Goal: Transaction & Acquisition: Download file/media

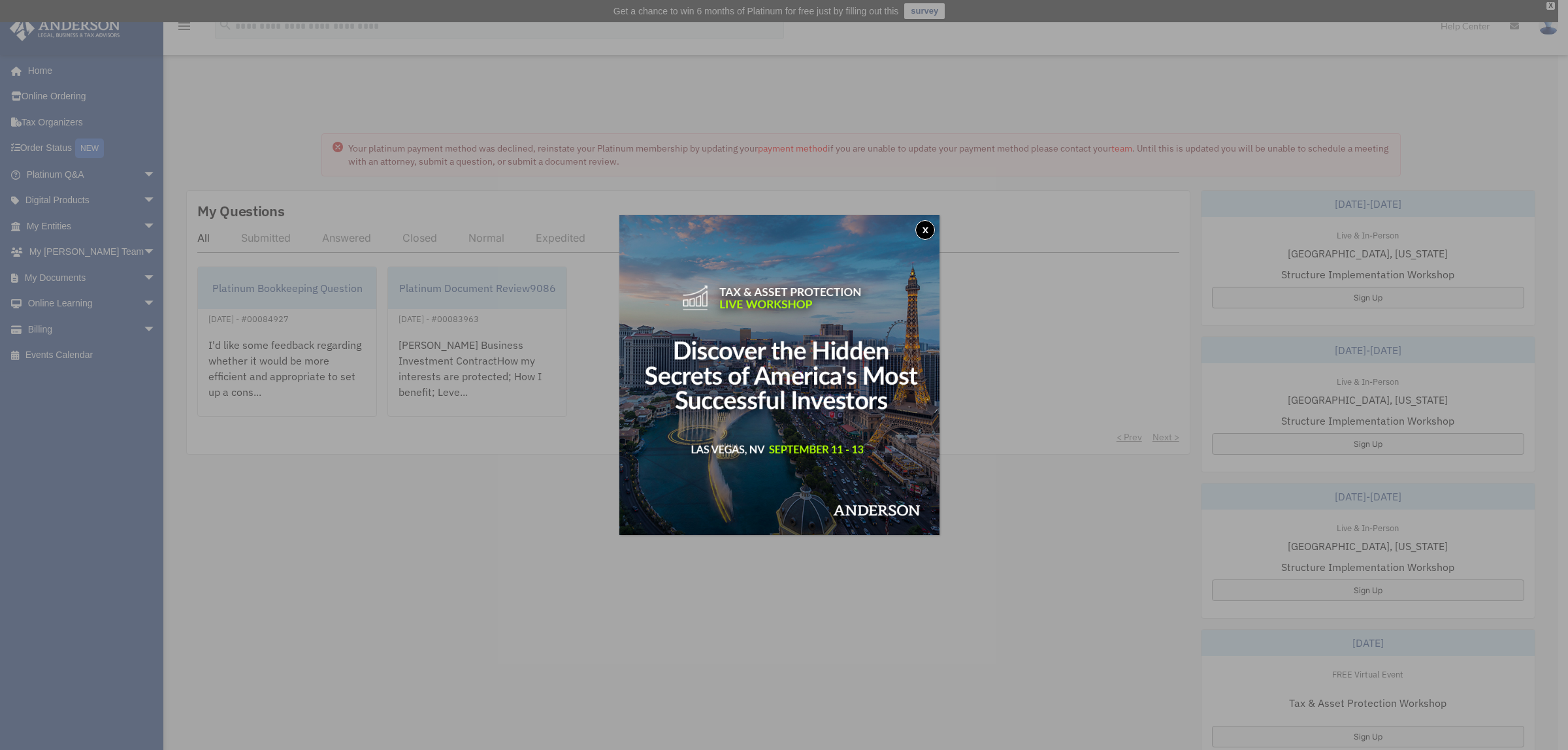
click at [931, 226] on button "x" at bounding box center [925, 229] width 20 height 20
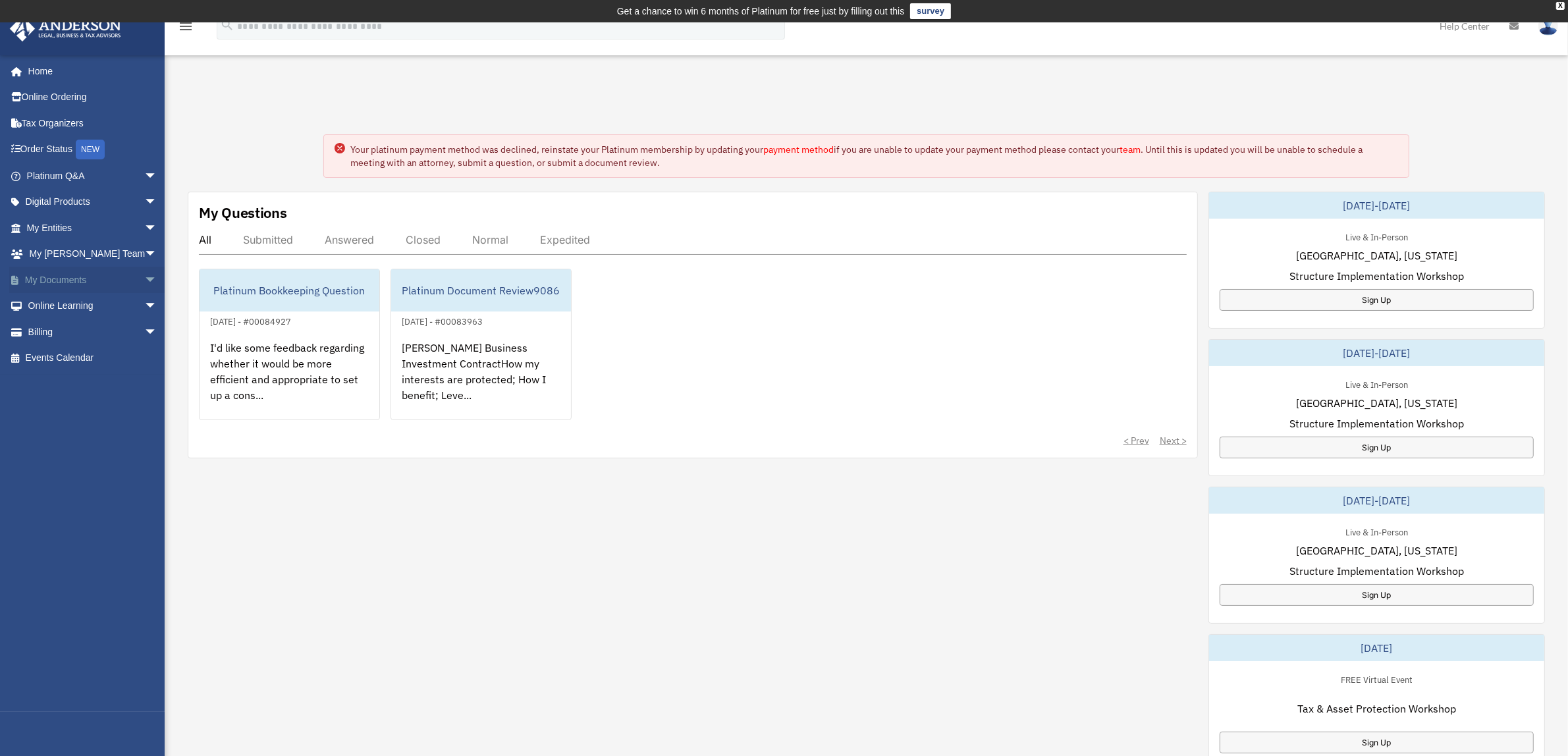
click at [72, 275] on link "My Documents arrow_drop_down" at bounding box center [94, 280] width 168 height 26
click at [73, 304] on link "Online Learning arrow_drop_down" at bounding box center [94, 306] width 168 height 26
click at [144, 304] on span "arrow_drop_down" at bounding box center [157, 306] width 26 height 27
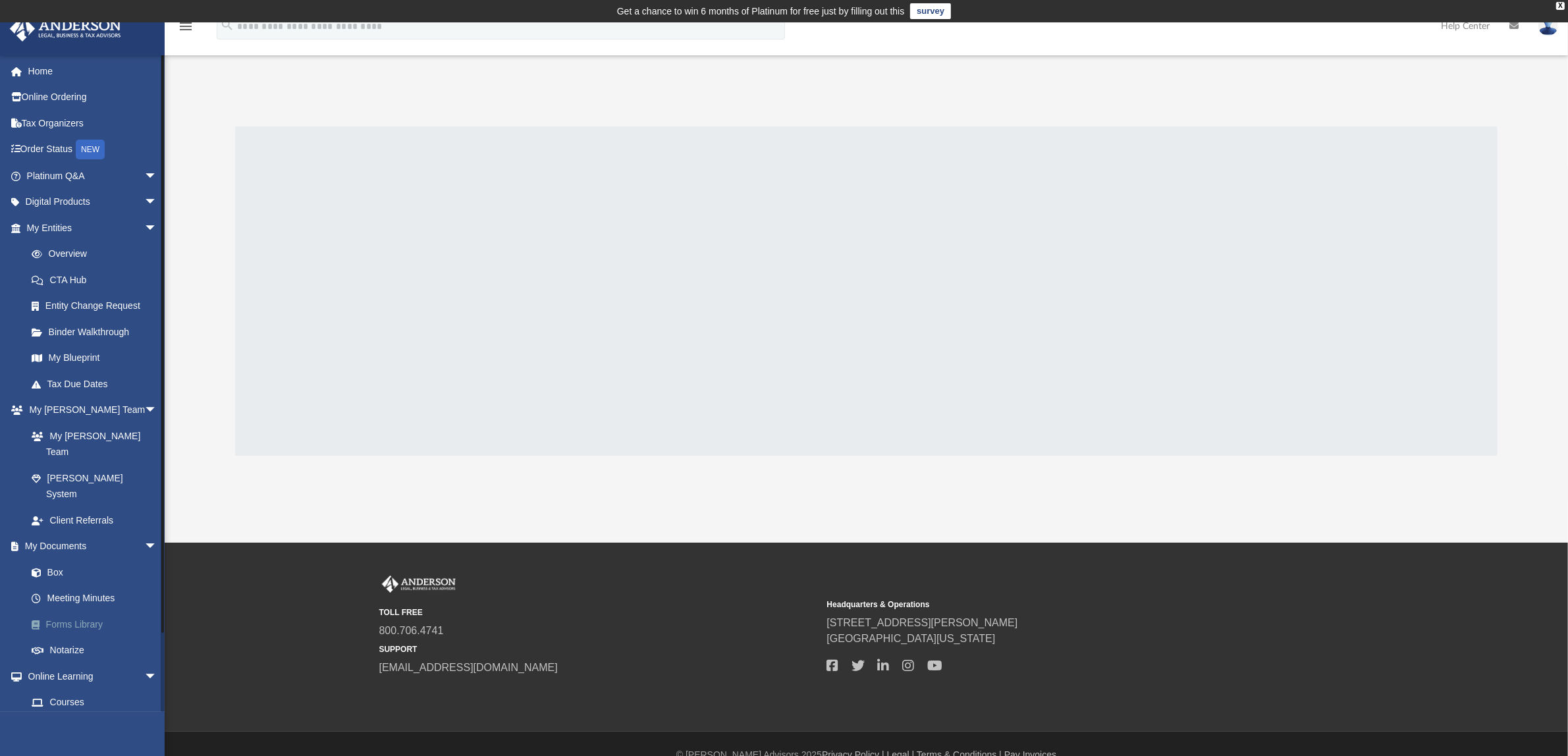
click at [99, 611] on link "Forms Library" at bounding box center [97, 624] width 159 height 26
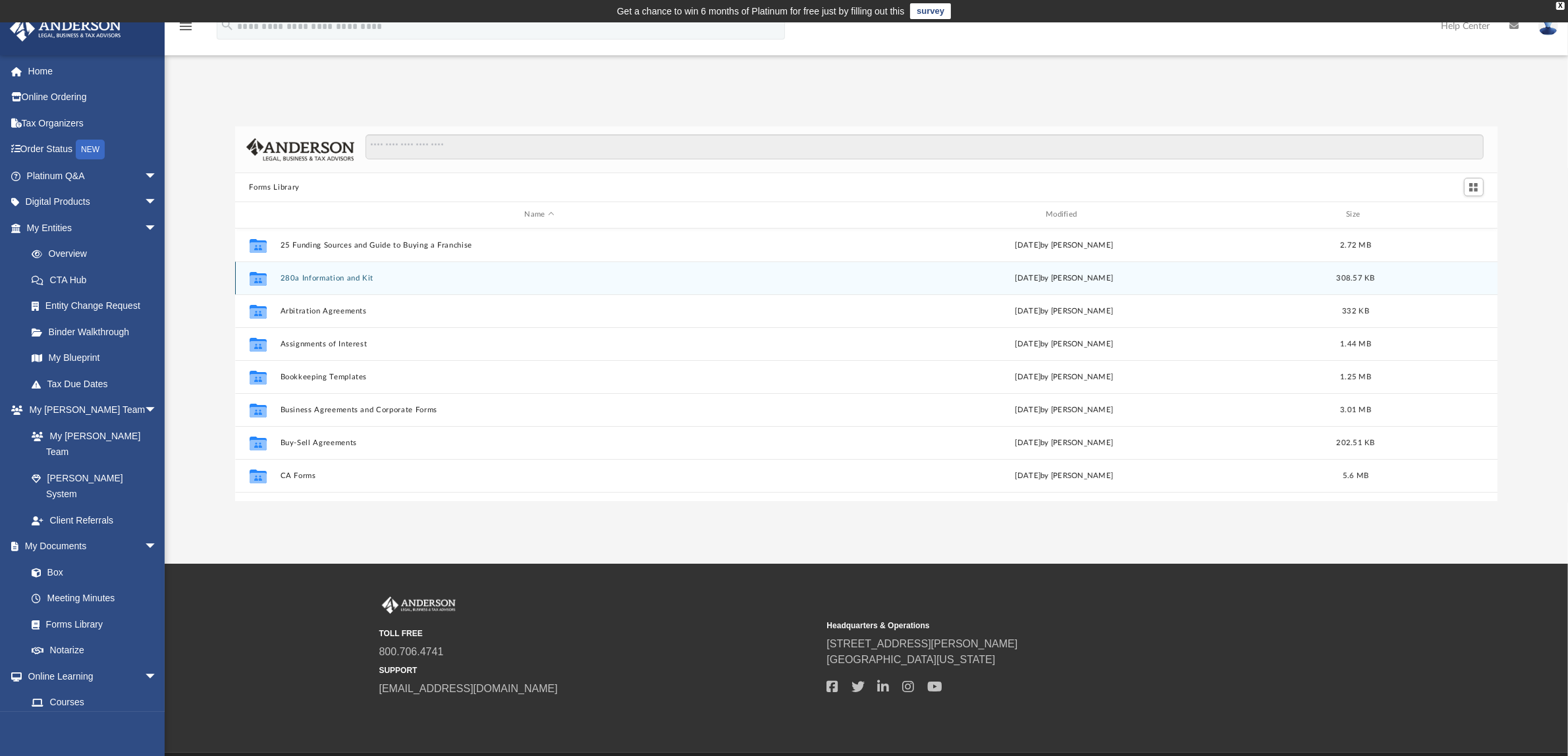
scroll to position [287, 1250]
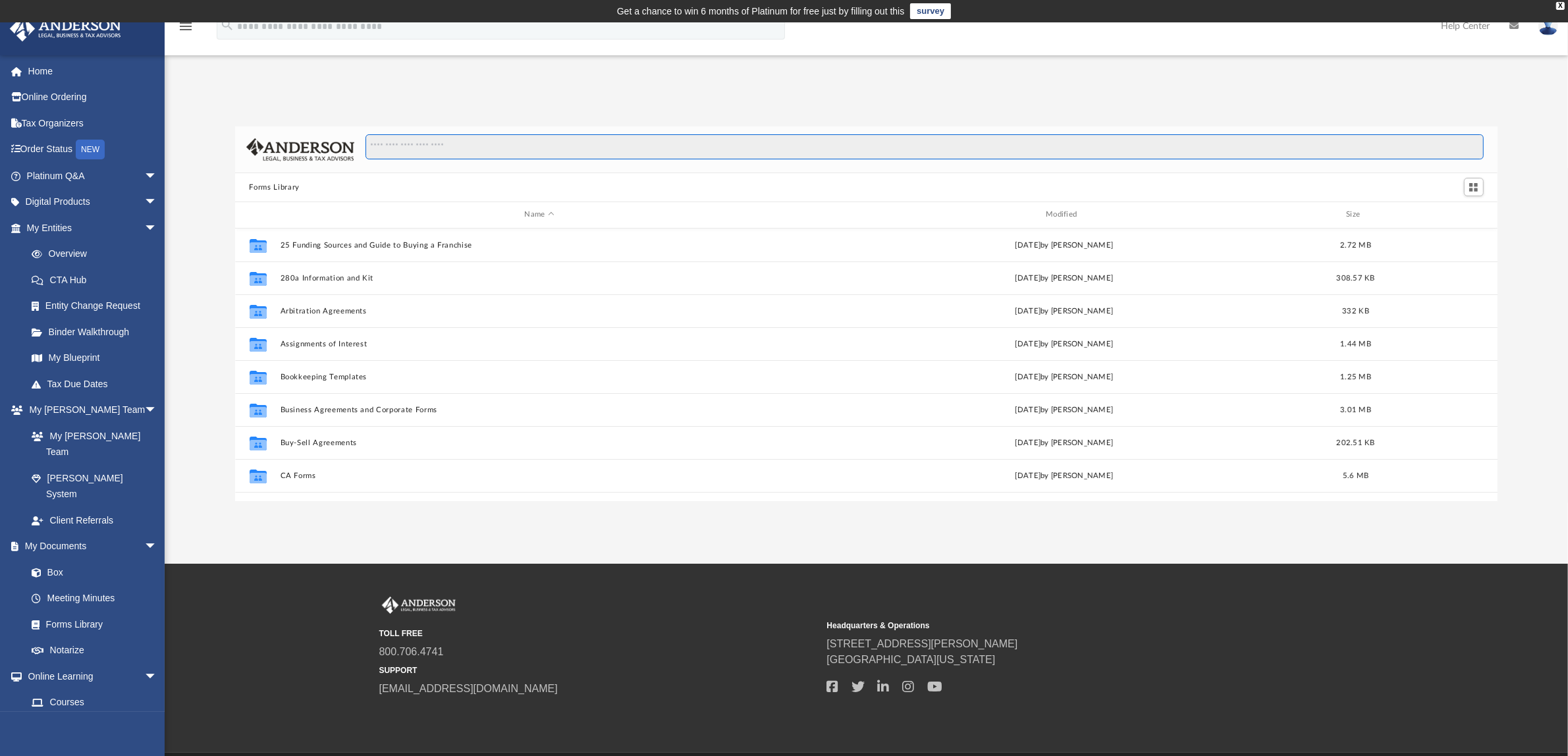
click at [390, 153] on input "Search files and folders" at bounding box center [924, 147] width 1117 height 25
type input "**********"
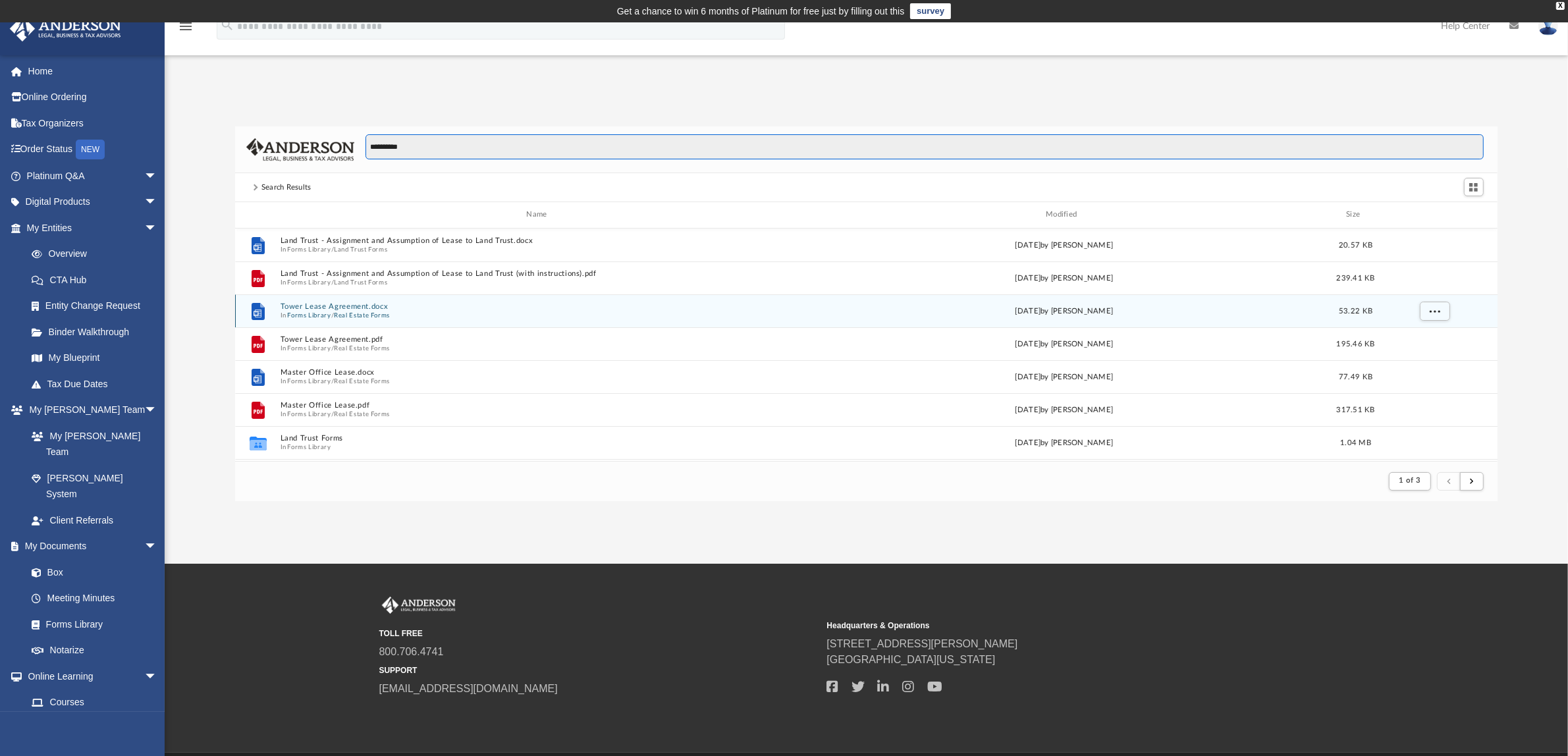
scroll to position [165, 0]
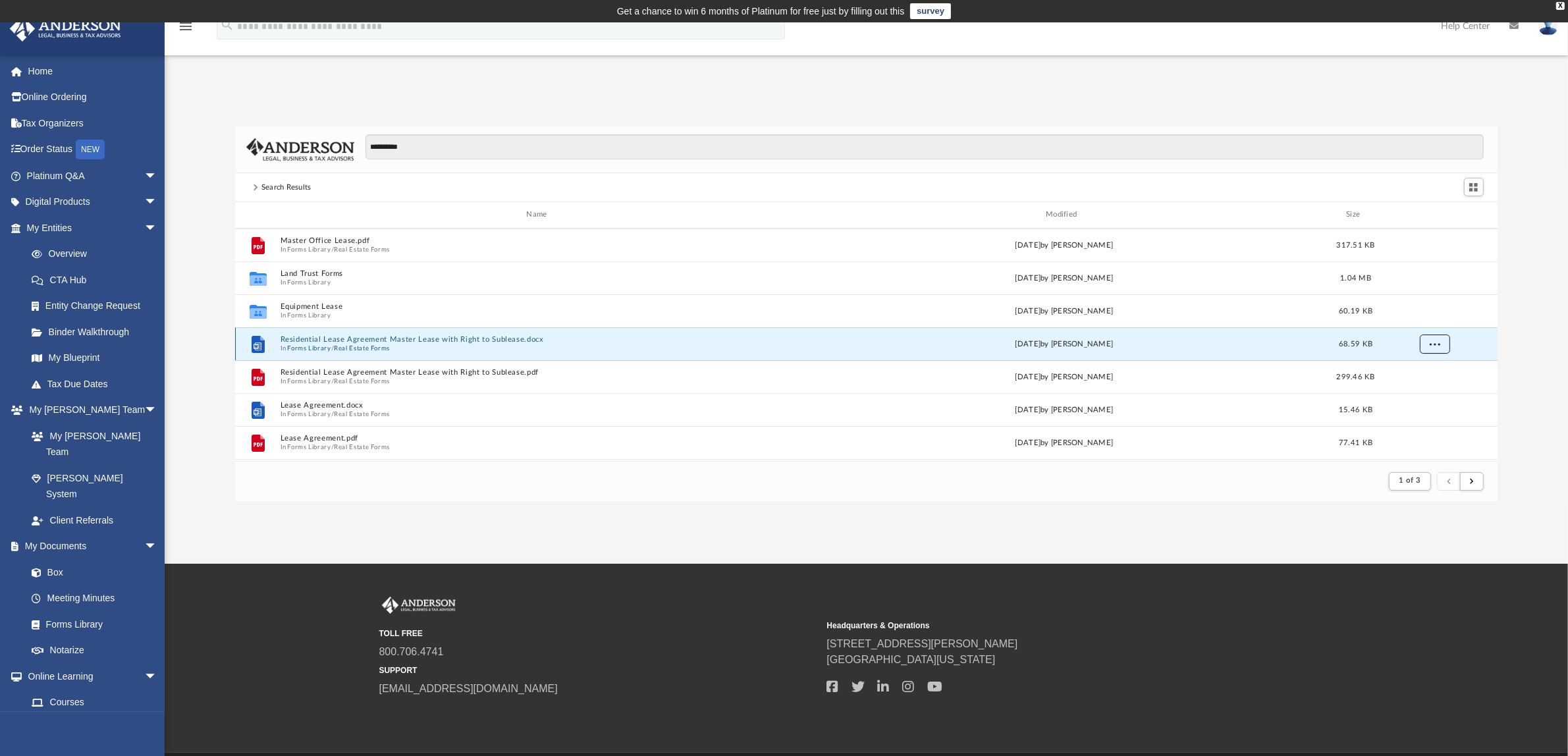
click at [1436, 341] on span "More options" at bounding box center [1434, 344] width 10 height 7
click at [1416, 390] on li "Download" at bounding box center [1423, 392] width 38 height 14
click at [440, 517] on div "App bisagrant@gmail.com Sign Out bisagrant@gmail.com Home Online Ordering Tax O…" at bounding box center [784, 293] width 1568 height 541
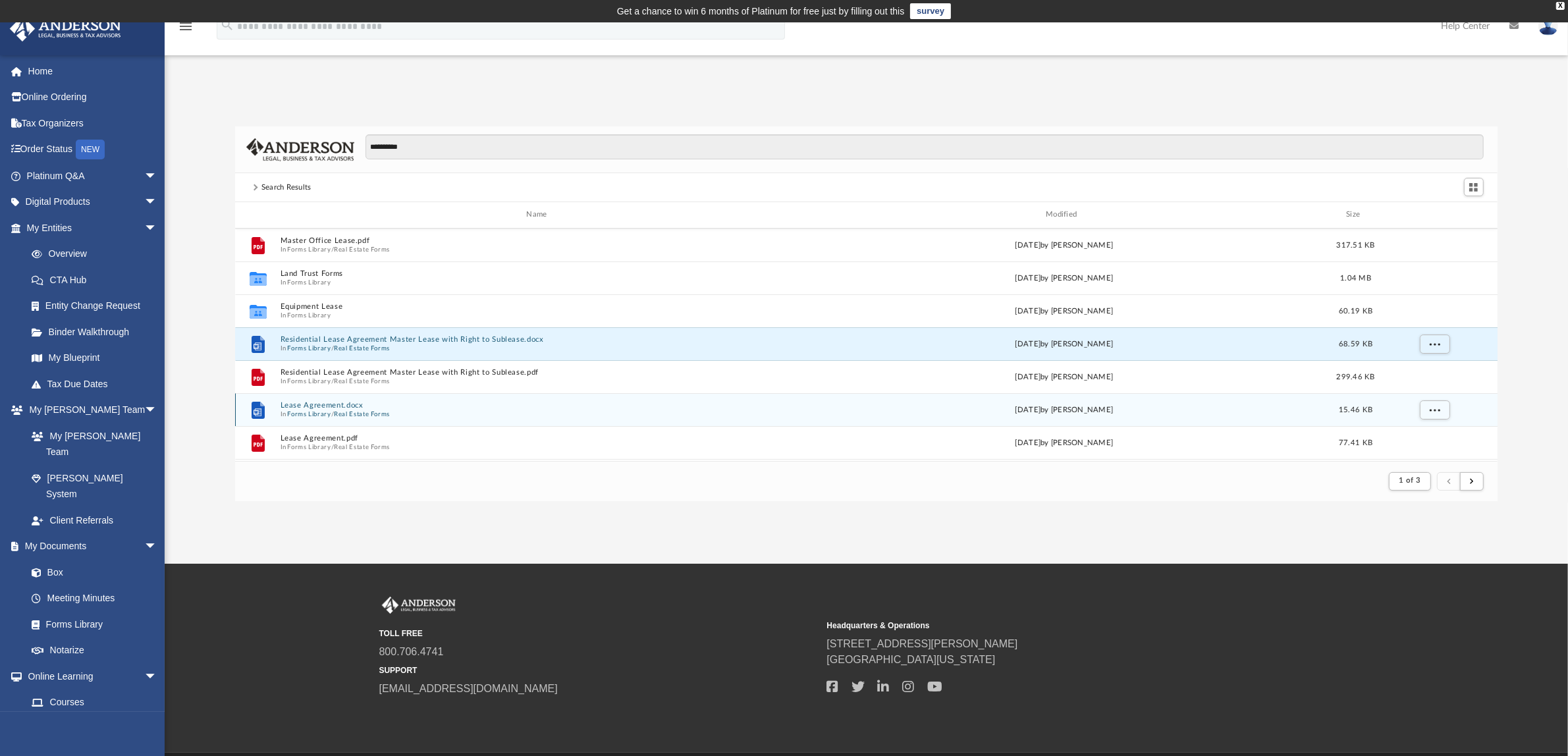
click at [354, 409] on button "Lease Agreement.docx" at bounding box center [540, 405] width 519 height 9
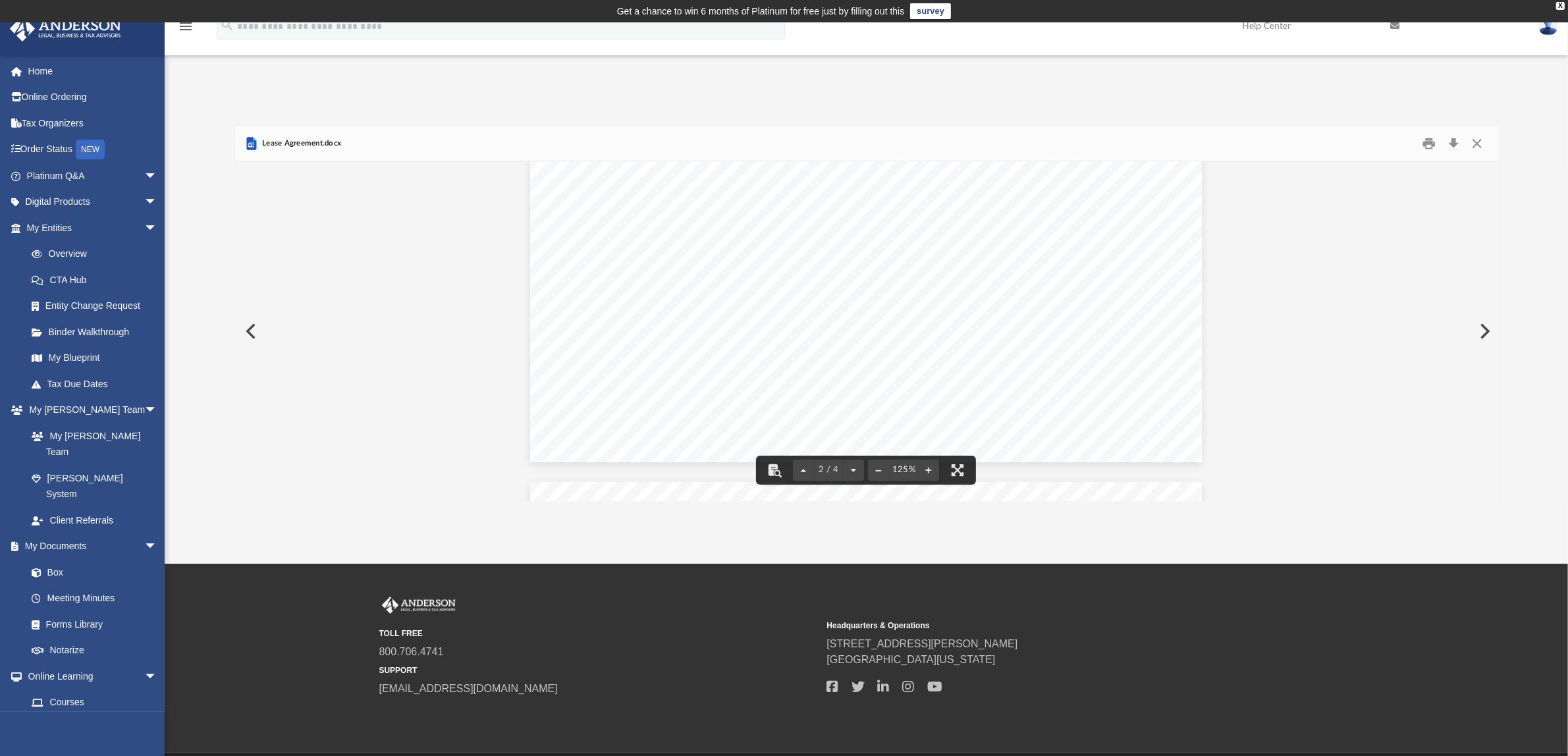
scroll to position [1481, 0]
click at [1480, 143] on button "Close" at bounding box center [1477, 144] width 23 height 20
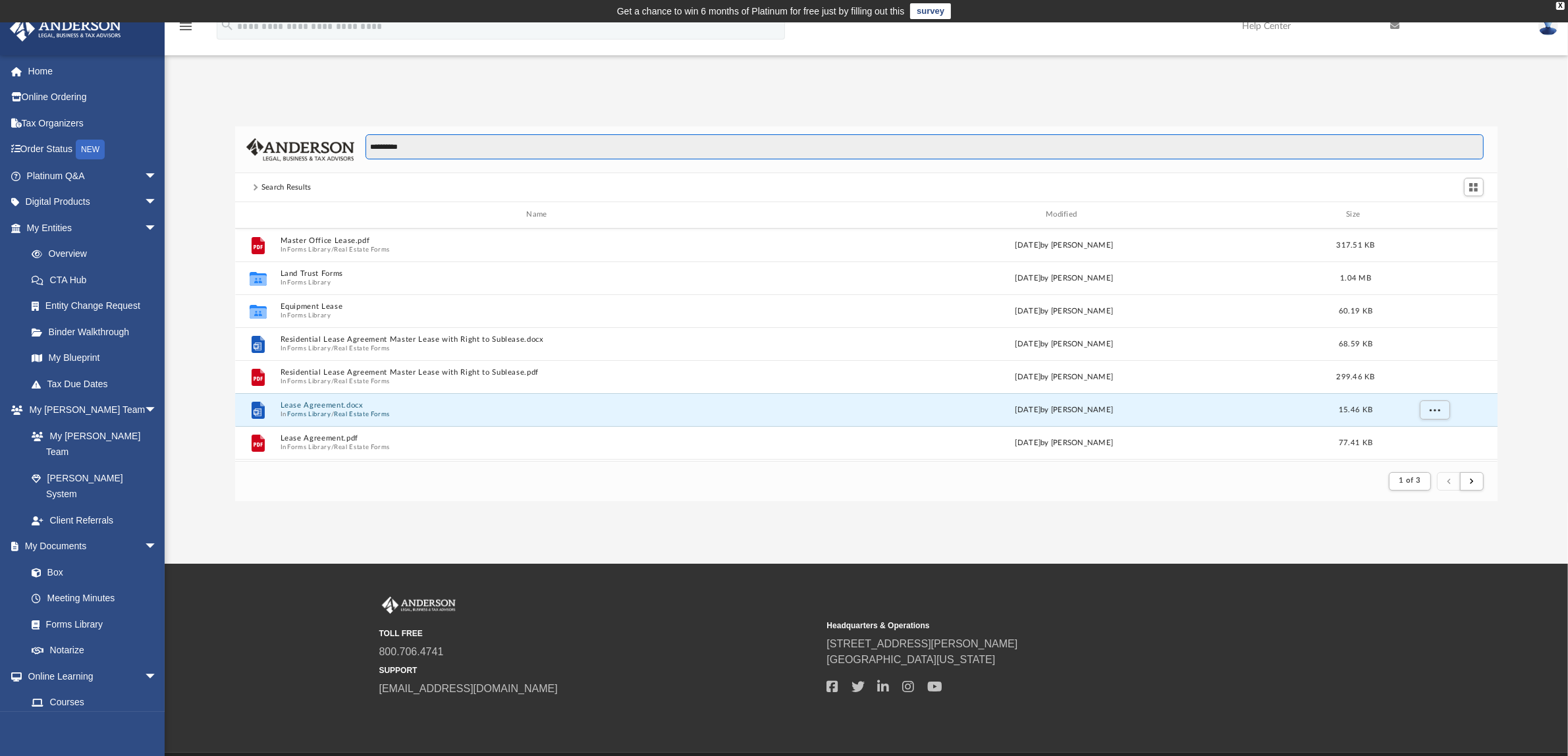
click at [375, 150] on input "**********" at bounding box center [924, 147] width 1117 height 25
drag, startPoint x: 384, startPoint y: 147, endPoint x: 265, endPoint y: 107, distance: 125.5
click at [271, 126] on div "**********" at bounding box center [866, 150] width 1263 height 47
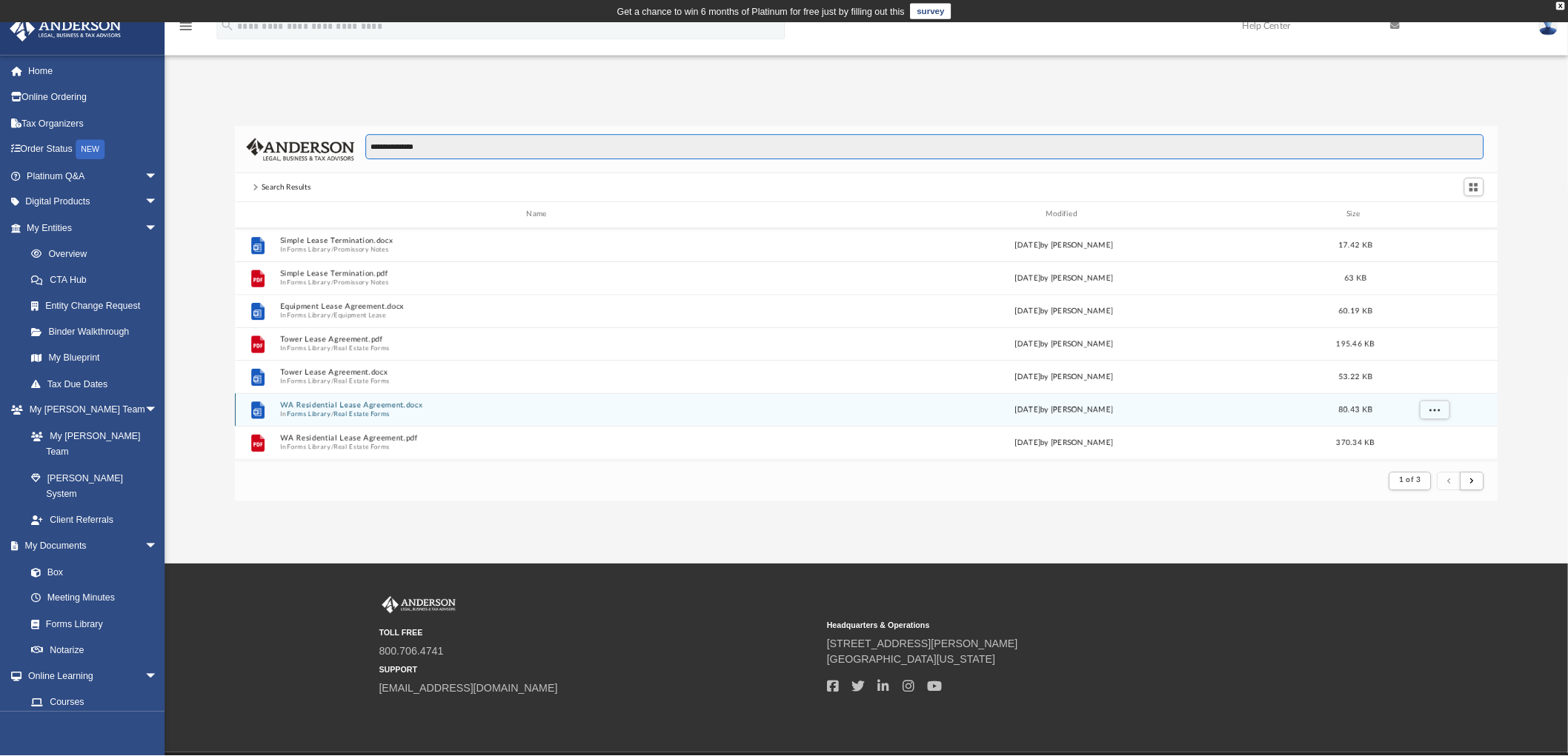
scroll to position [926, 0]
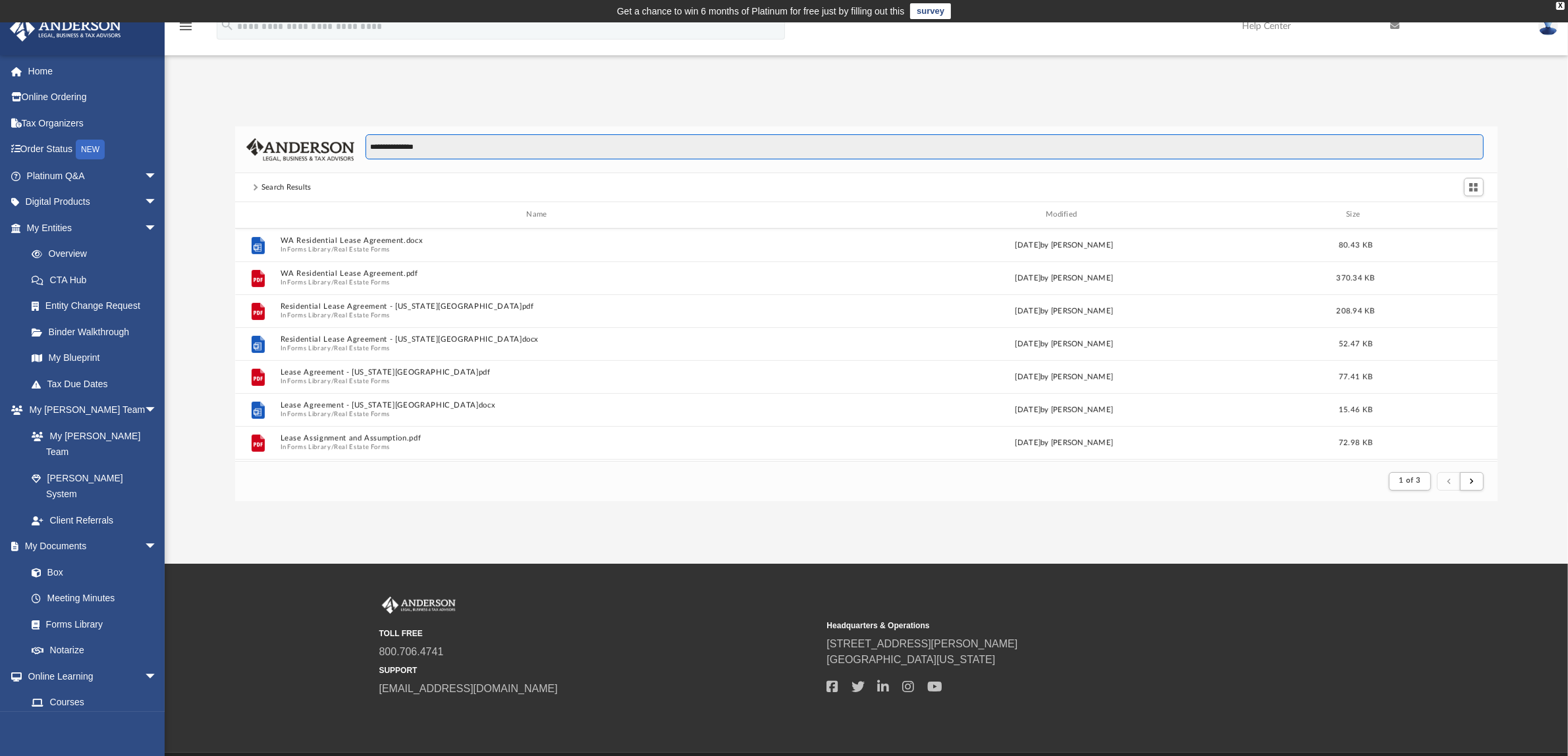
drag, startPoint x: 401, startPoint y: 145, endPoint x: 233, endPoint y: 102, distance: 173.4
click at [234, 114] on div "**********" at bounding box center [866, 300] width 1403 height 402
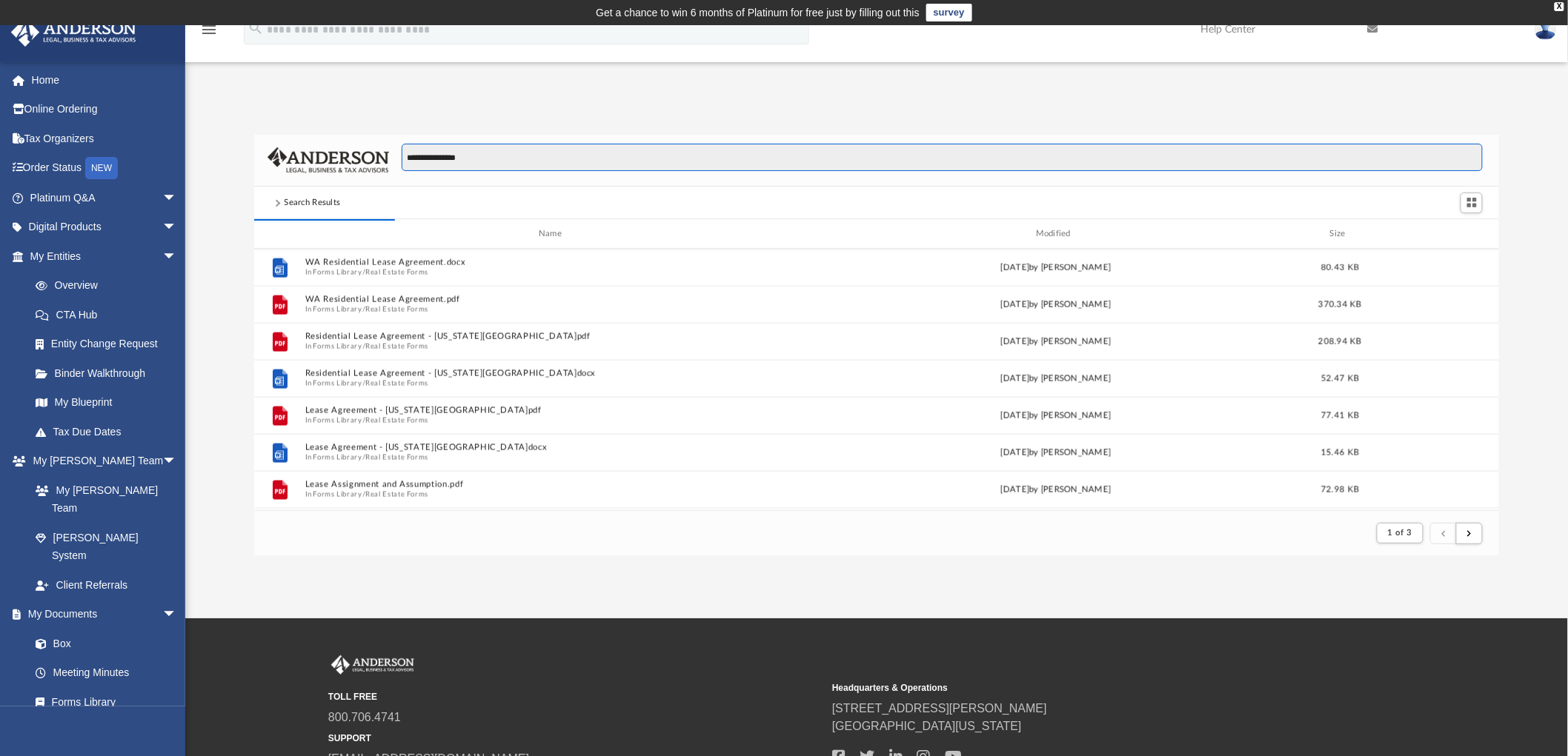
type input "**********"
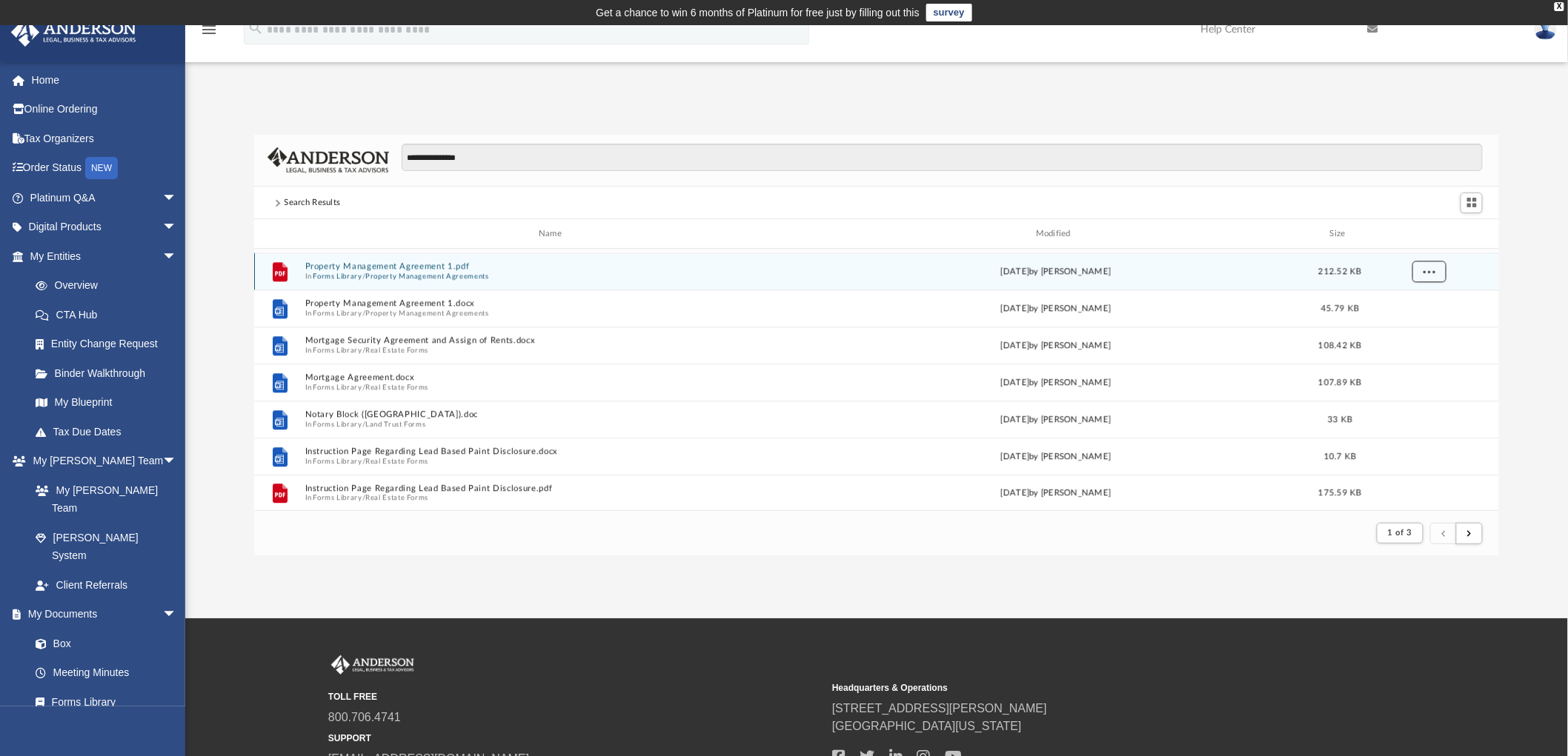
click at [1427, 268] on span "More options" at bounding box center [1430, 271] width 12 height 8
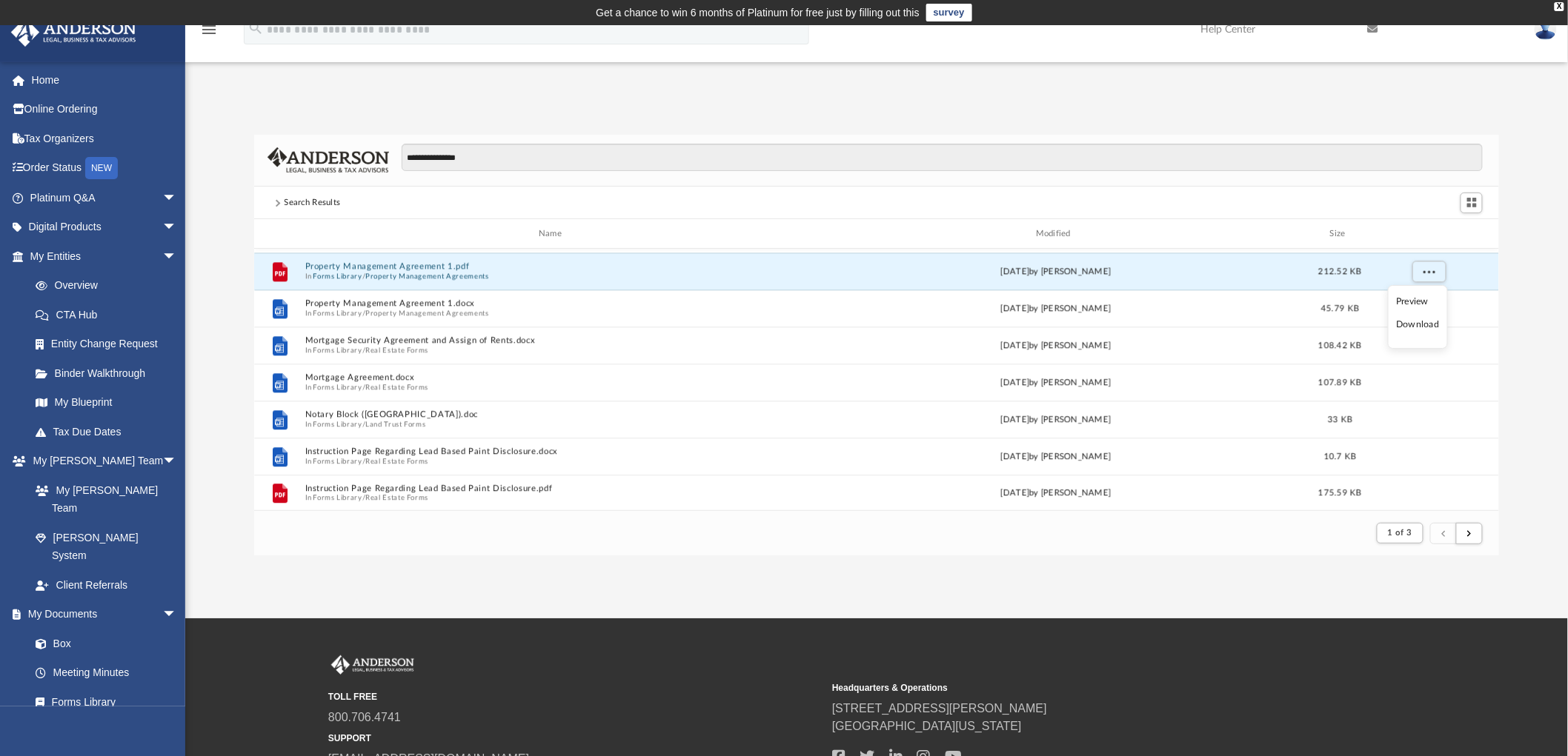
click at [1407, 327] on li "Download" at bounding box center [1418, 324] width 43 height 16
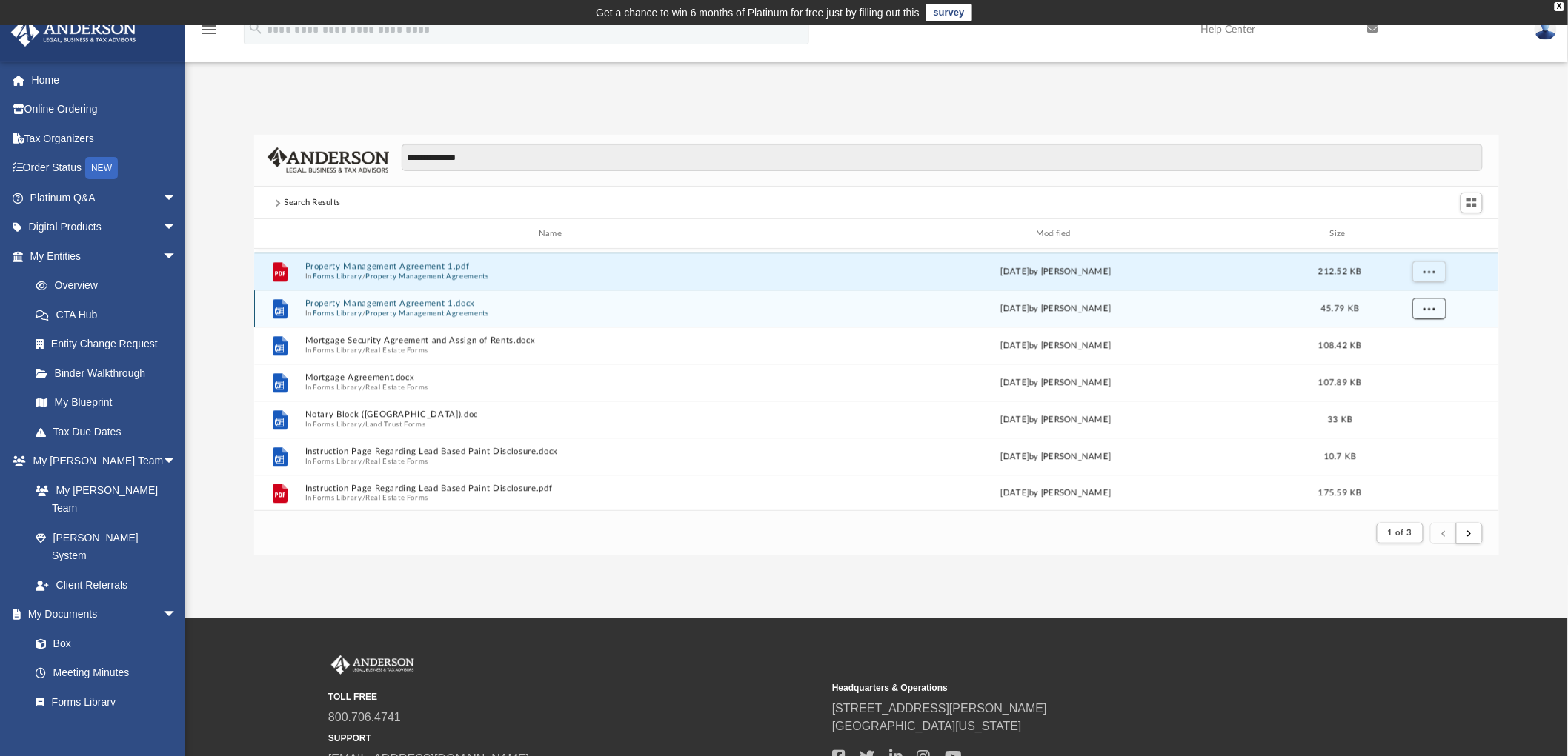
click at [1432, 308] on span "More options" at bounding box center [1430, 308] width 12 height 8
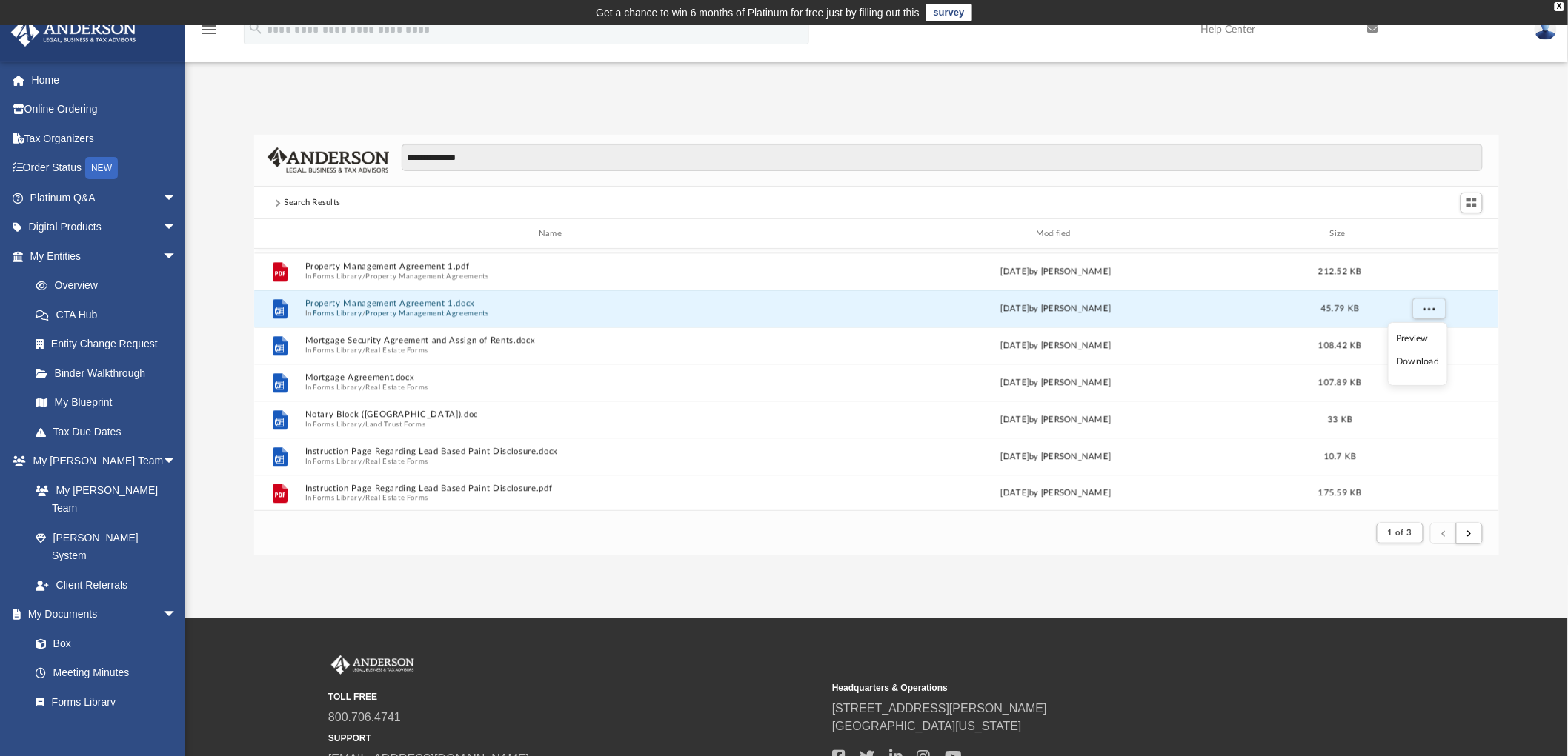
click at [1406, 364] on li "Download" at bounding box center [1418, 361] width 43 height 16
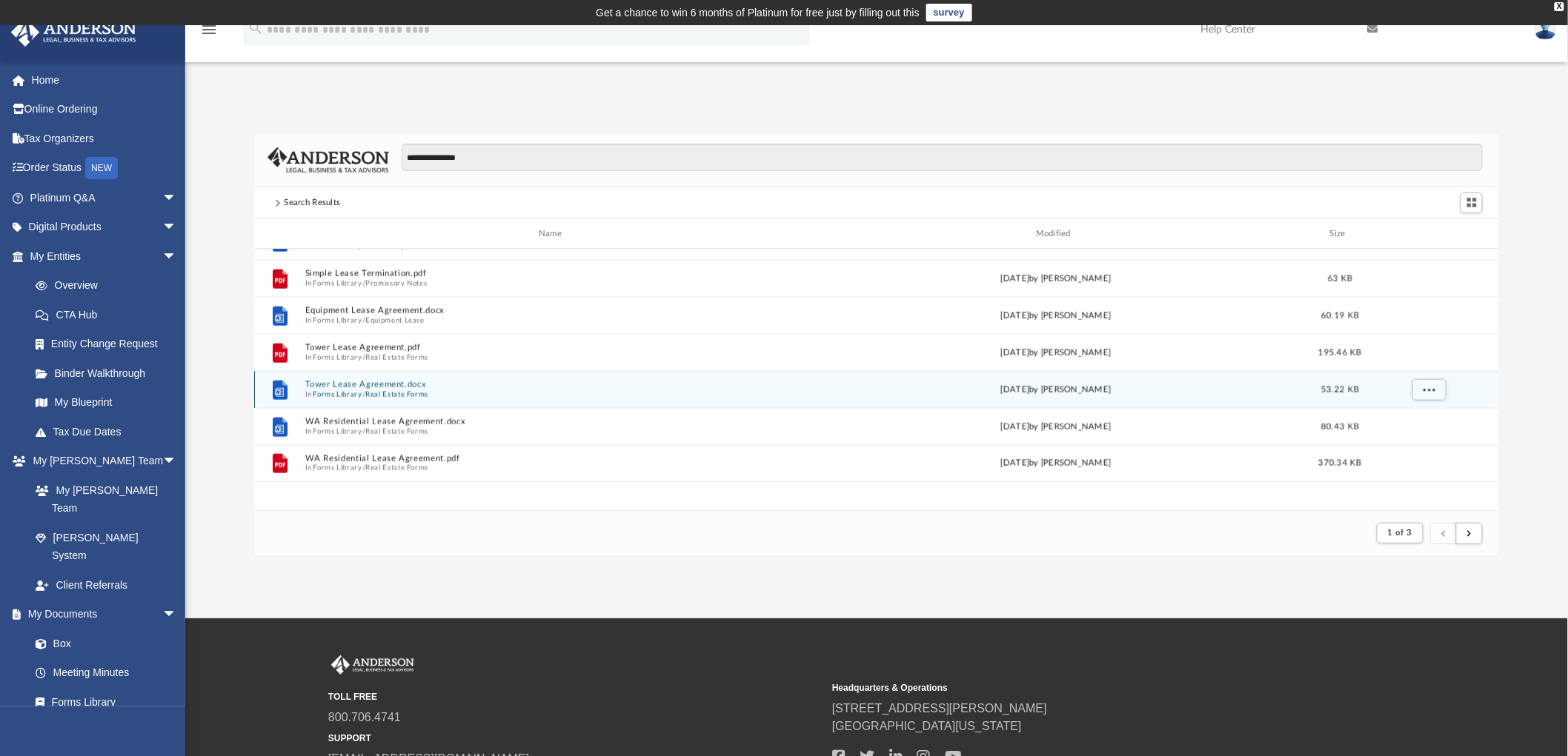
scroll to position [602, 0]
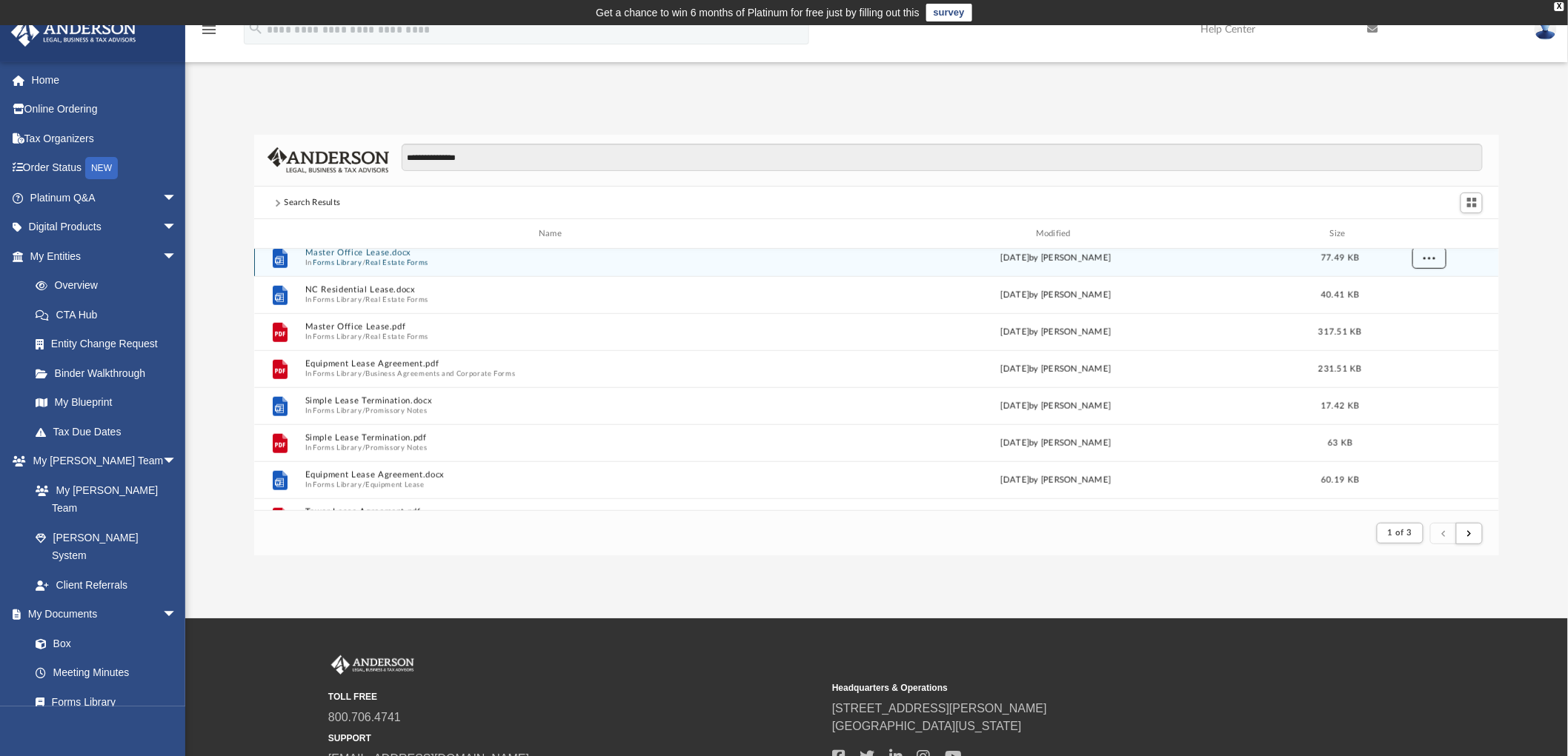
click at [1432, 261] on button "More options" at bounding box center [1429, 258] width 34 height 22
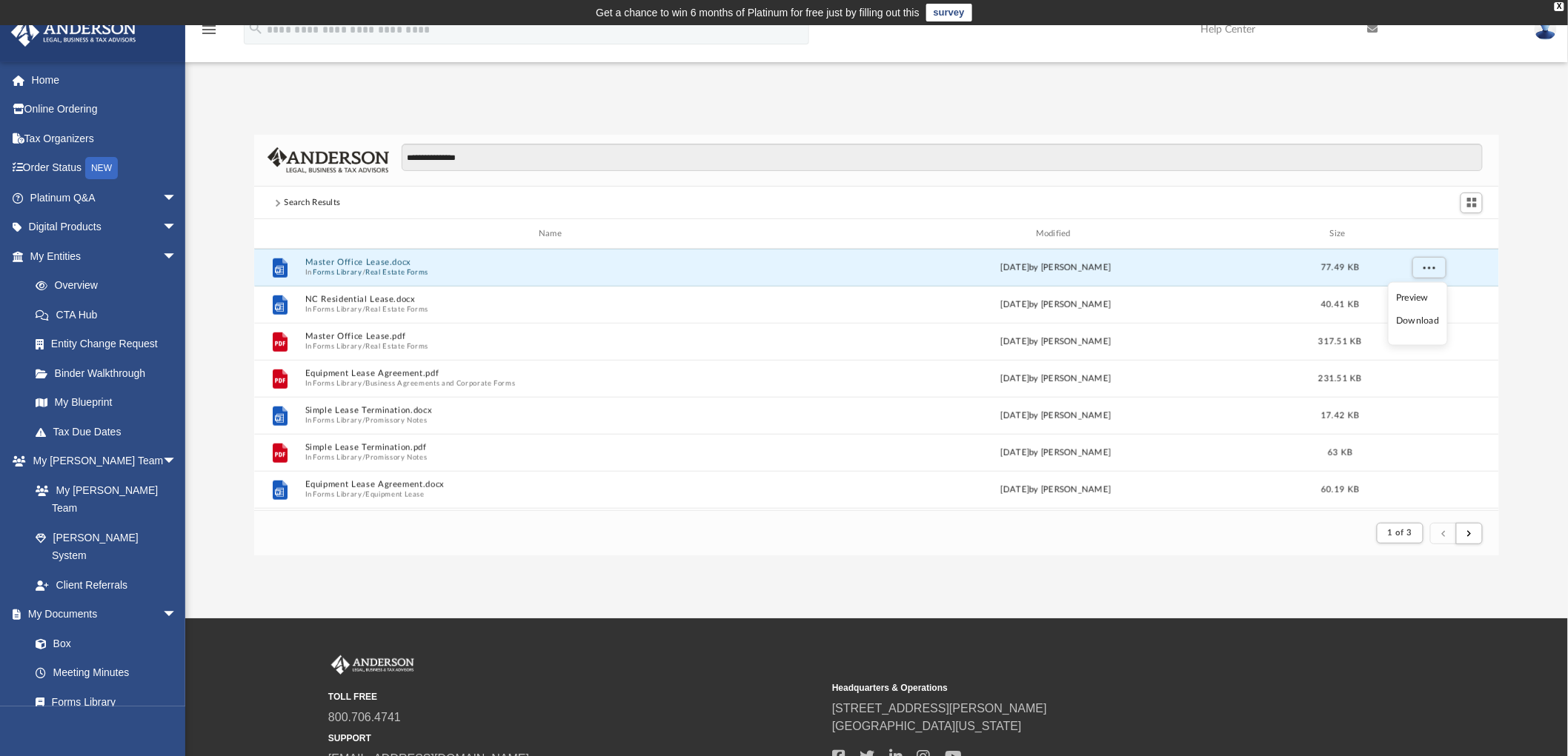
click at [1419, 319] on li "Download" at bounding box center [1418, 322] width 43 height 16
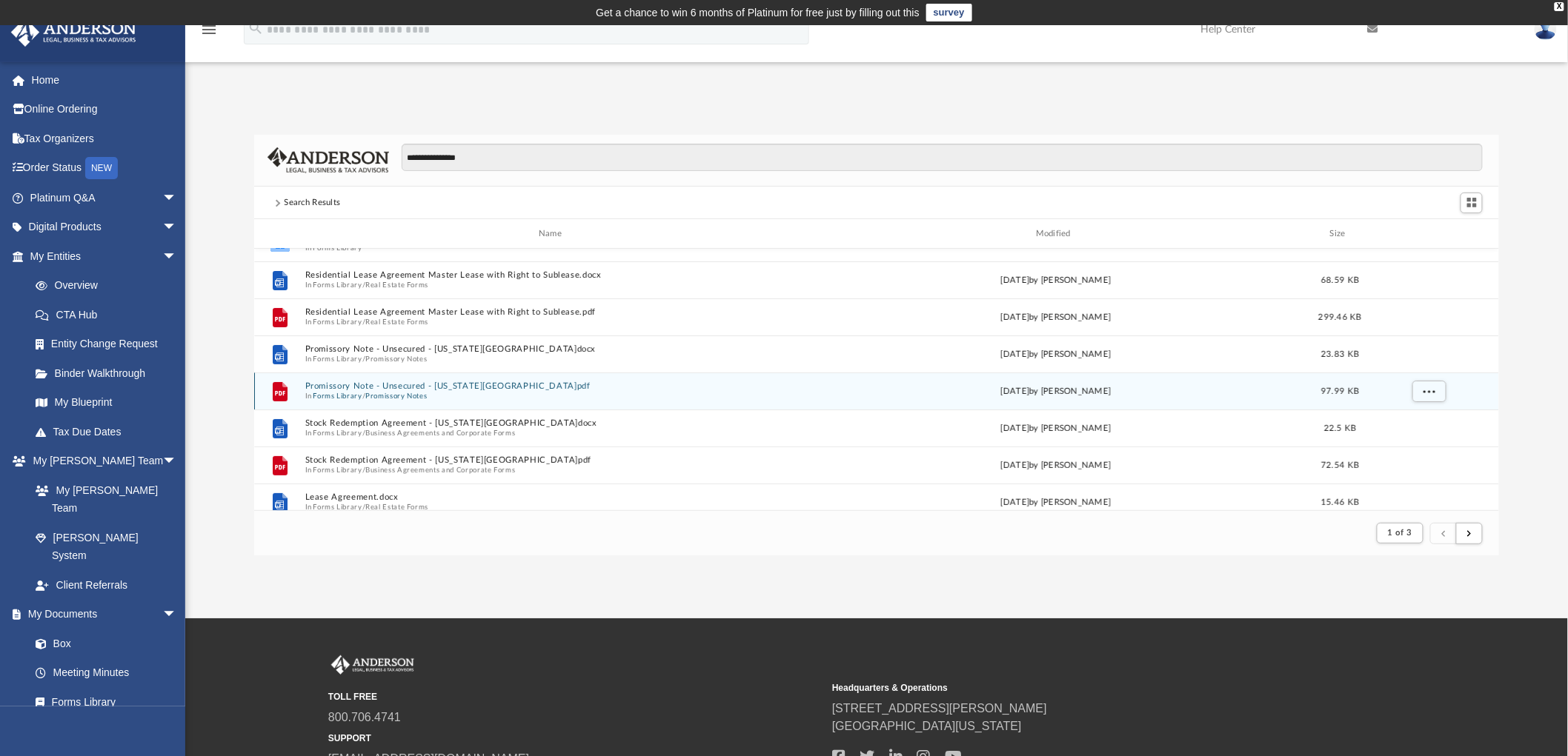
scroll to position [0, 0]
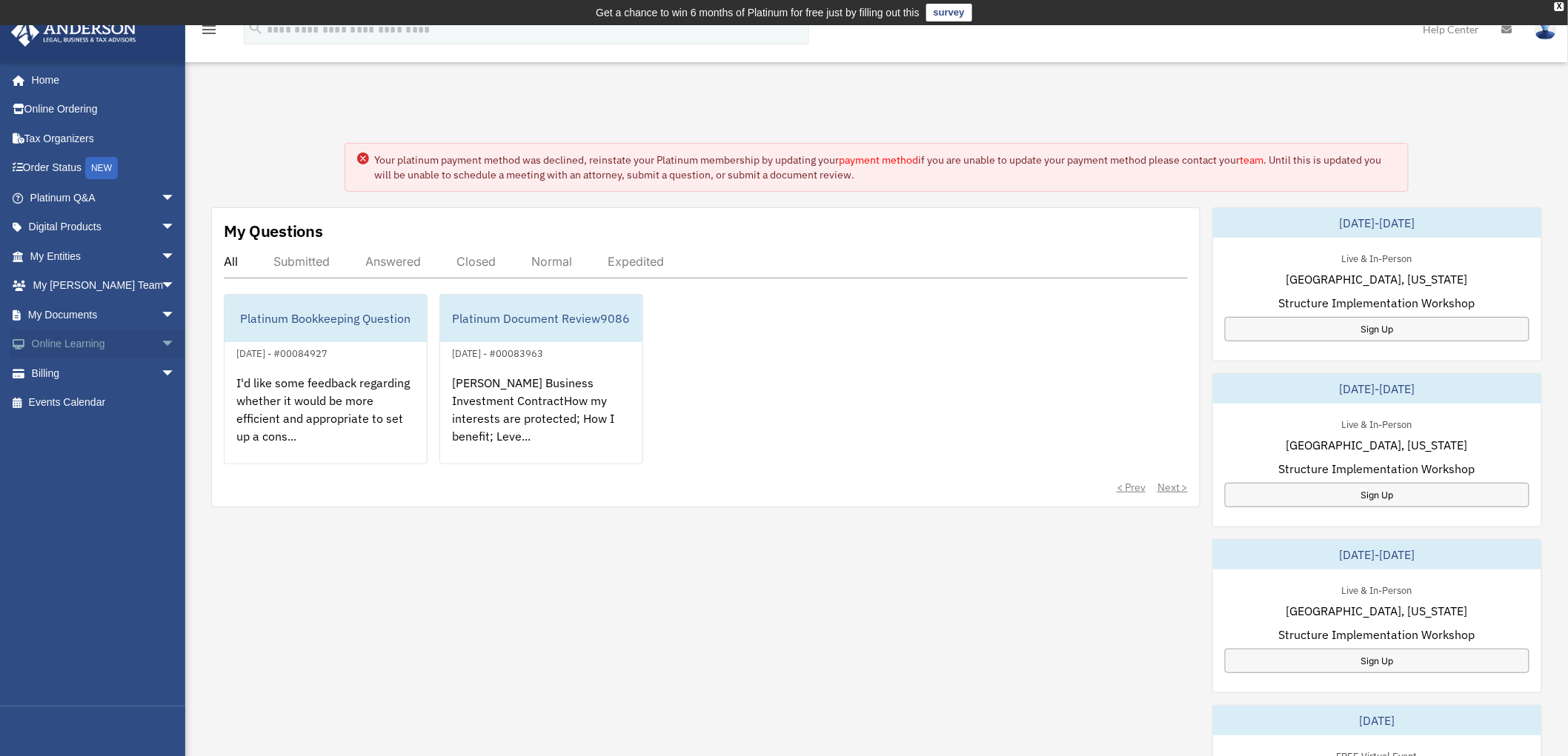
click at [161, 341] on span "arrow_drop_down" at bounding box center [175, 345] width 30 height 30
click at [137, 309] on link "My Documents arrow_drop_down" at bounding box center [105, 315] width 188 height 30
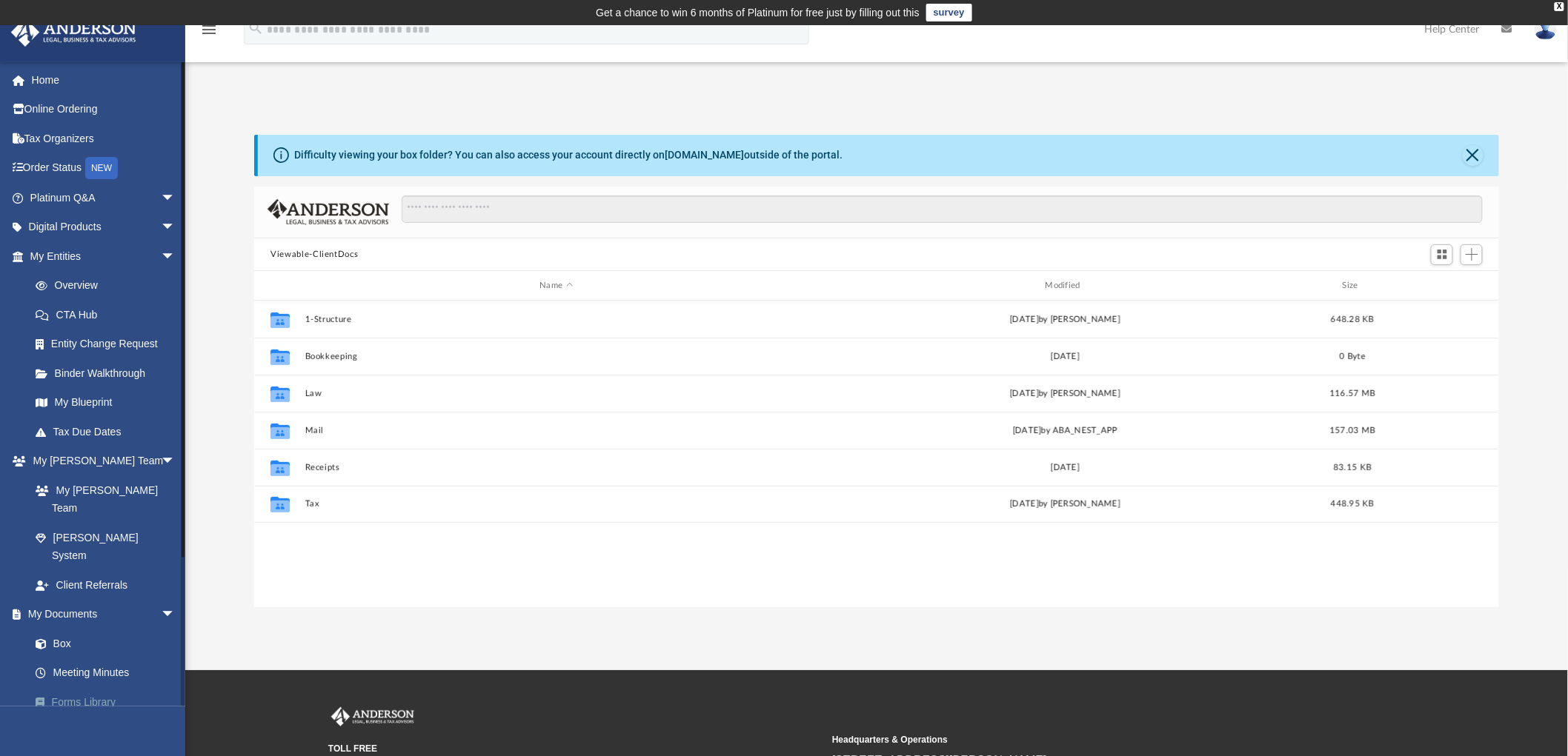
scroll to position [323, 1233]
click at [77, 688] on link "Forms Library" at bounding box center [109, 703] width 177 height 30
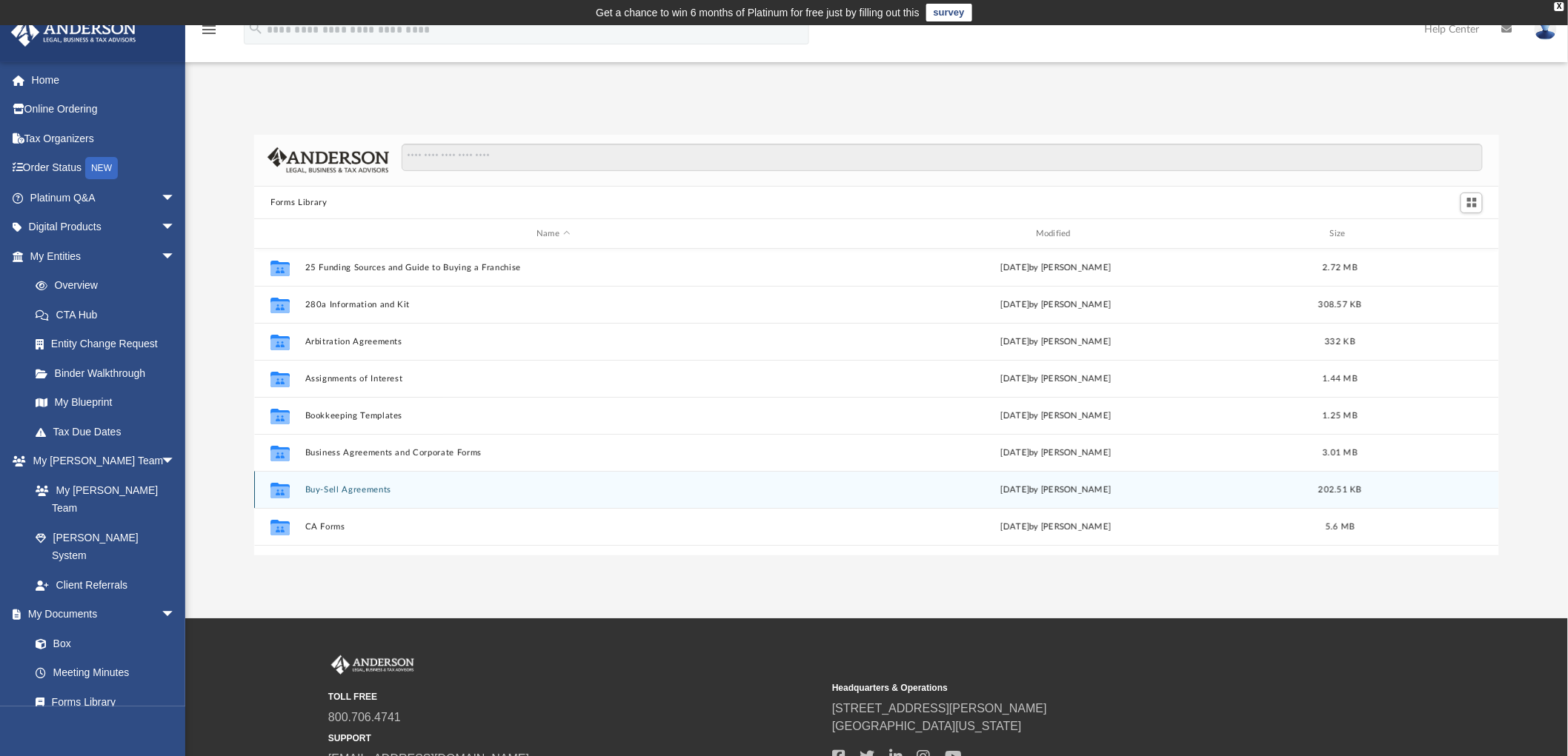
scroll to position [323, 1233]
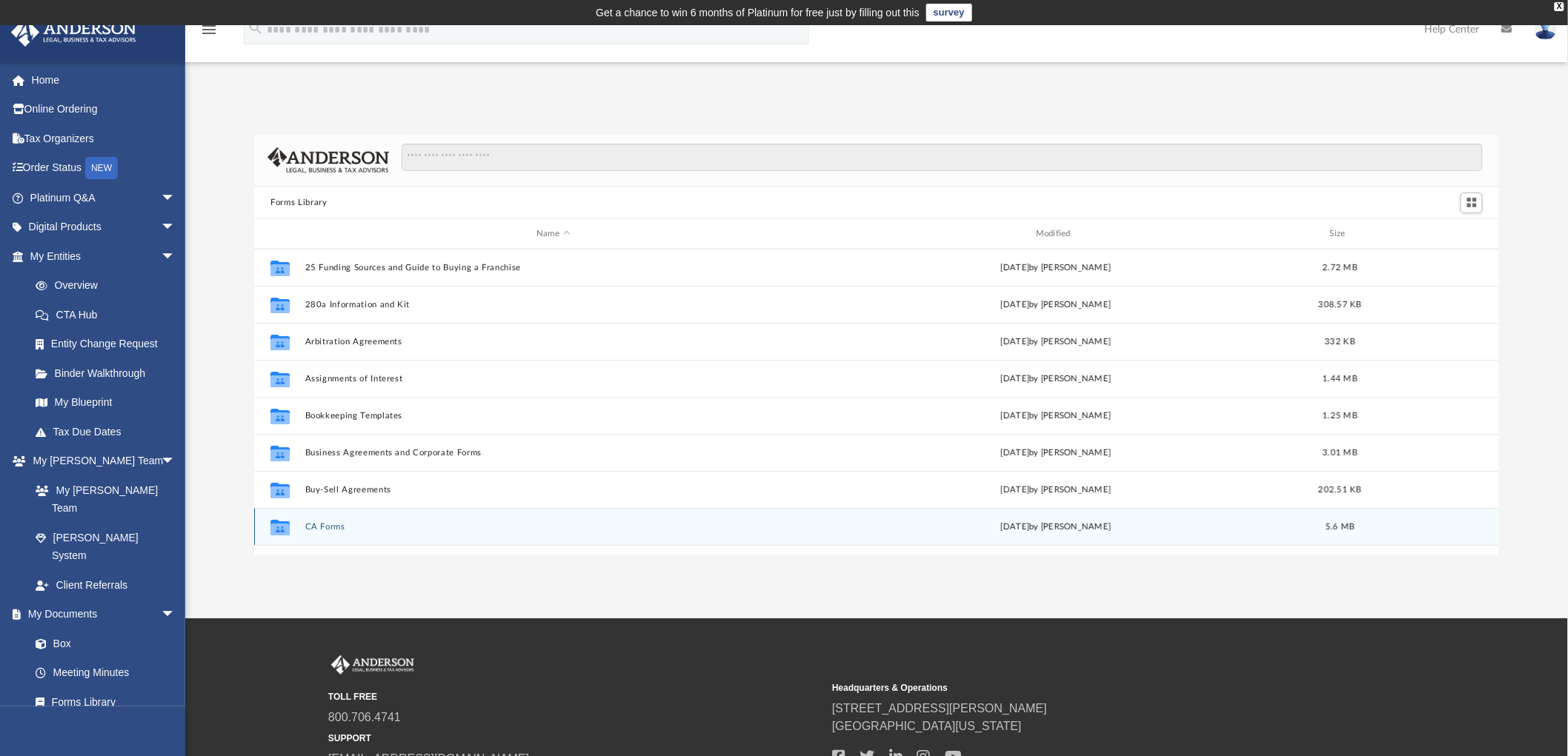
click at [323, 523] on button "CA Forms" at bounding box center [553, 527] width 496 height 10
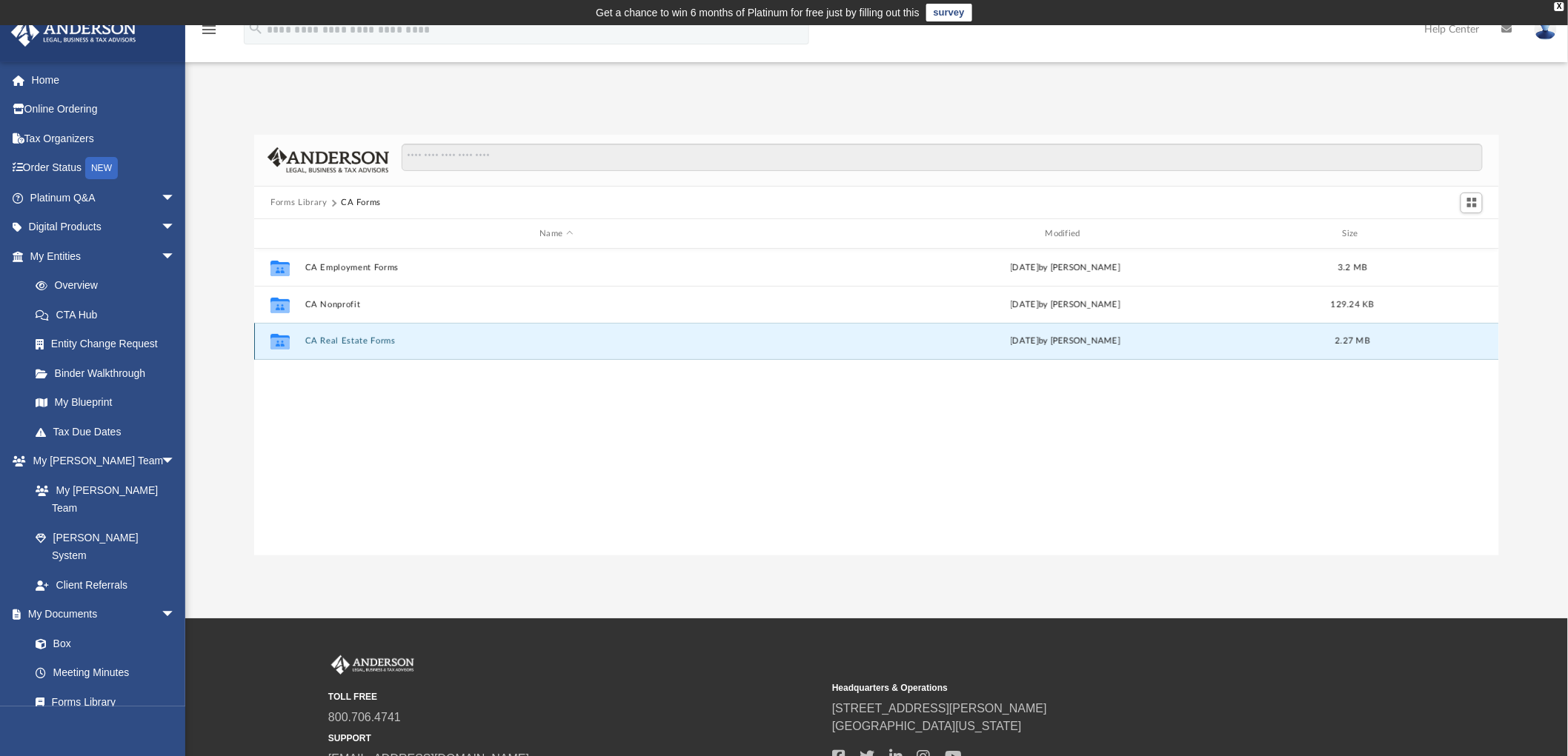
click at [360, 344] on button "CA Real Estate Forms" at bounding box center [556, 342] width 503 height 10
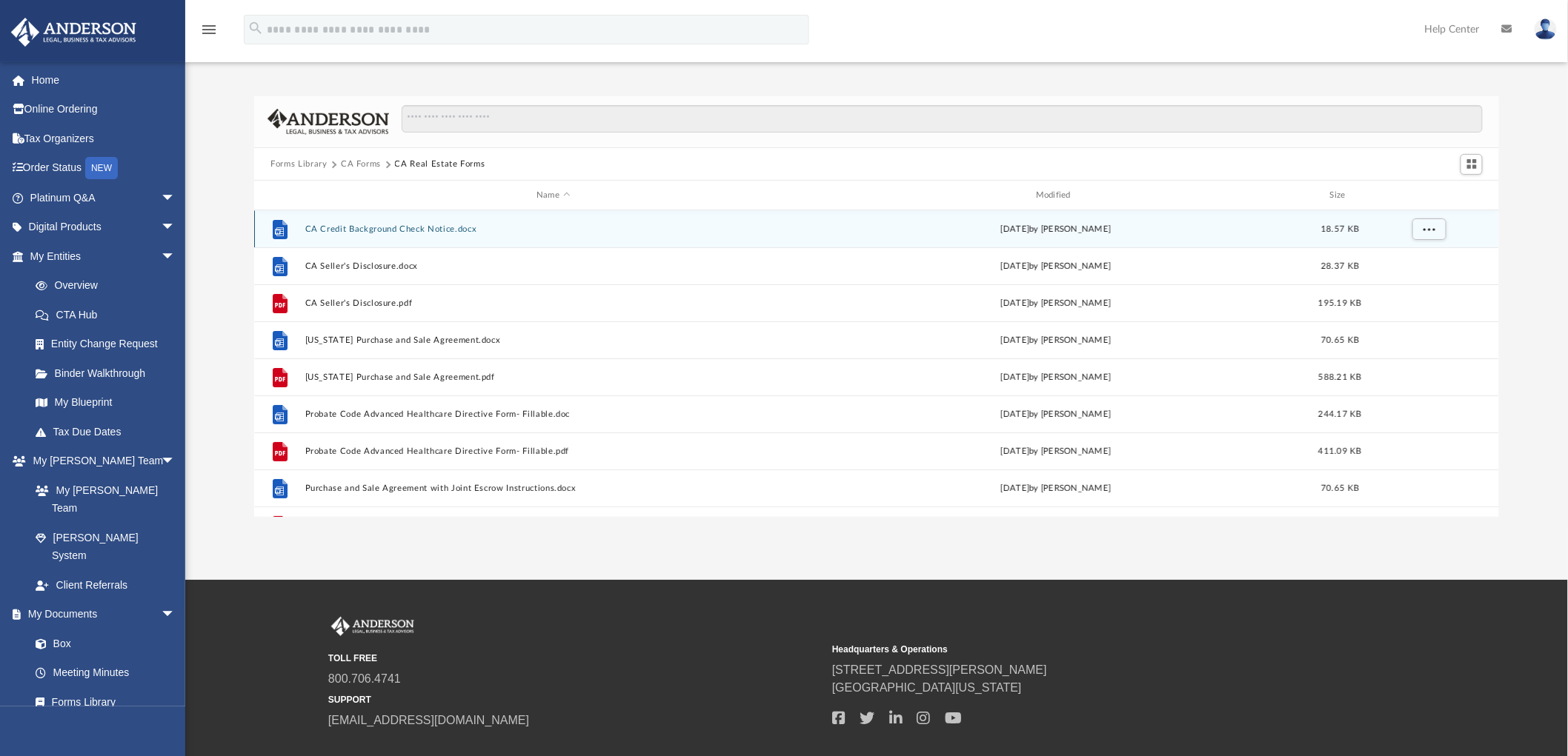
scroll to position [0, 0]
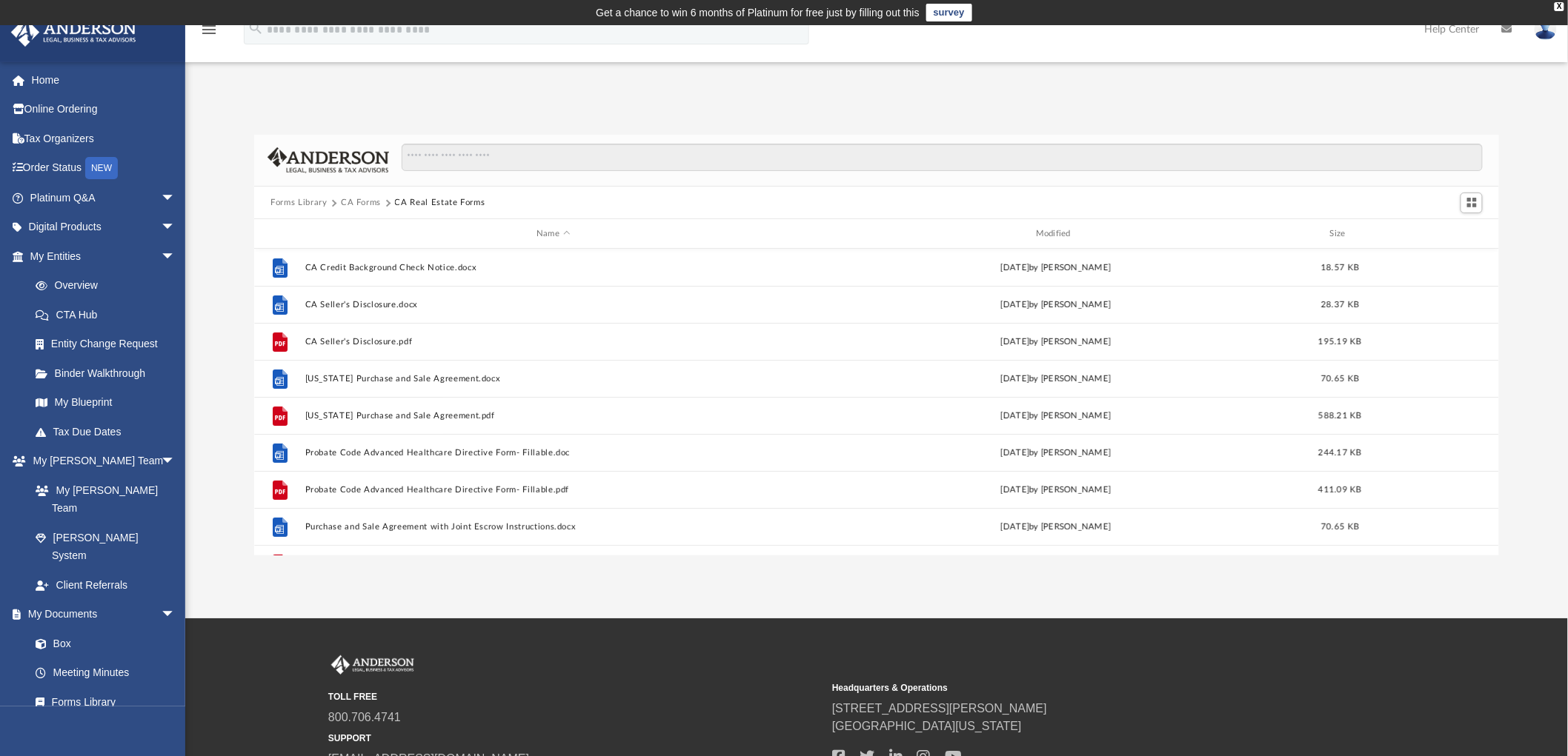
click at [365, 201] on button "CA Forms" at bounding box center [361, 203] width 40 height 13
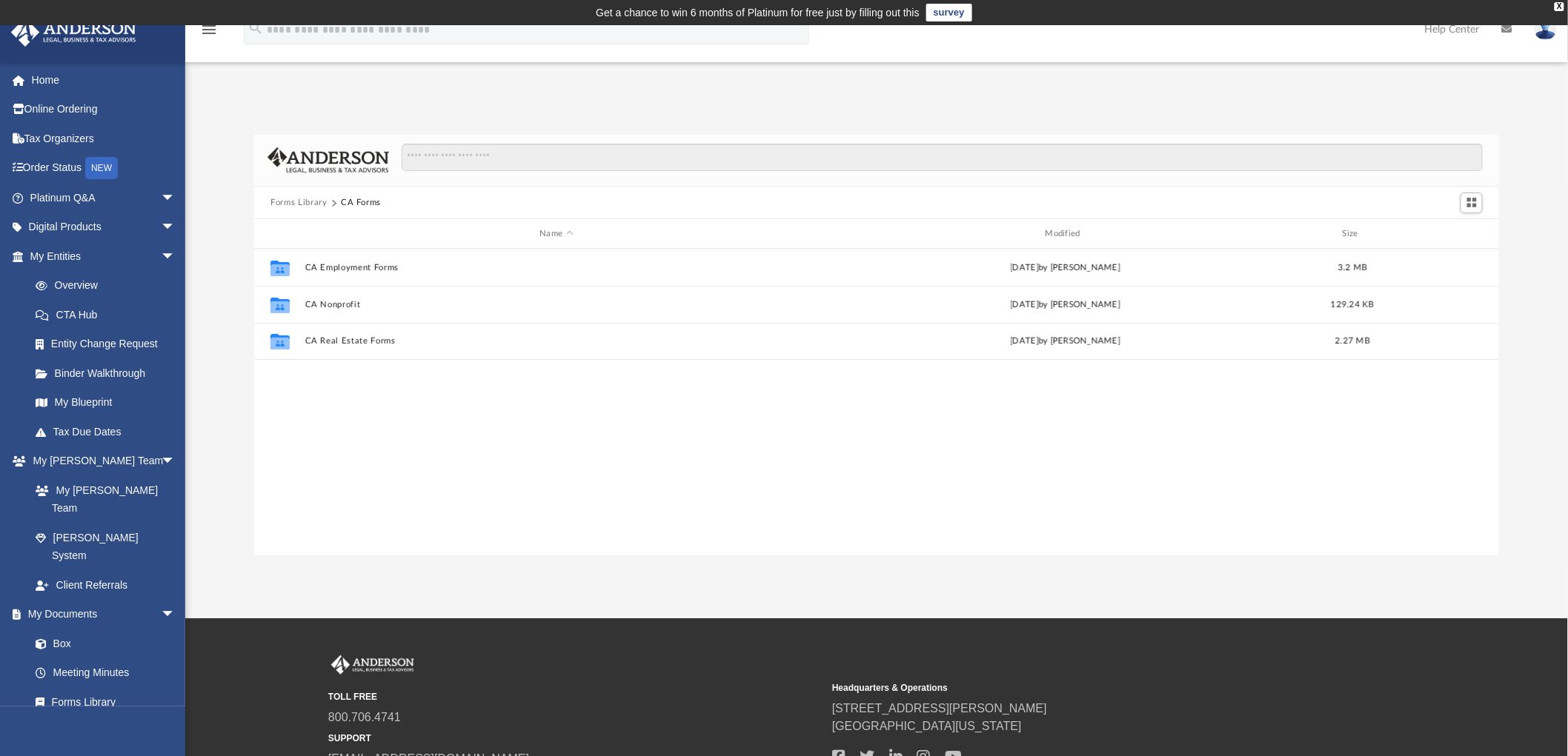
click at [291, 204] on button "Forms Library" at bounding box center [299, 203] width 56 height 13
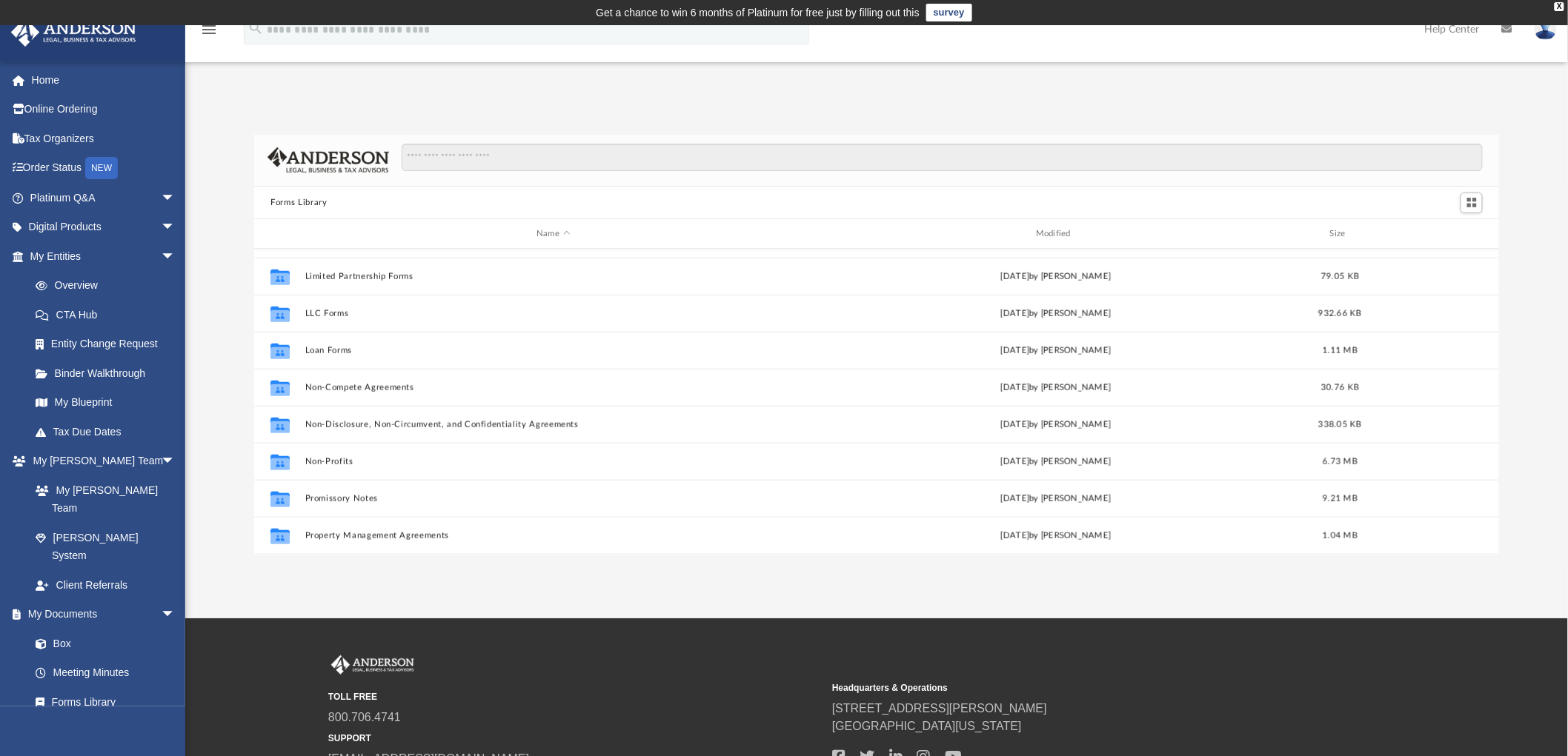
scroll to position [804, 0]
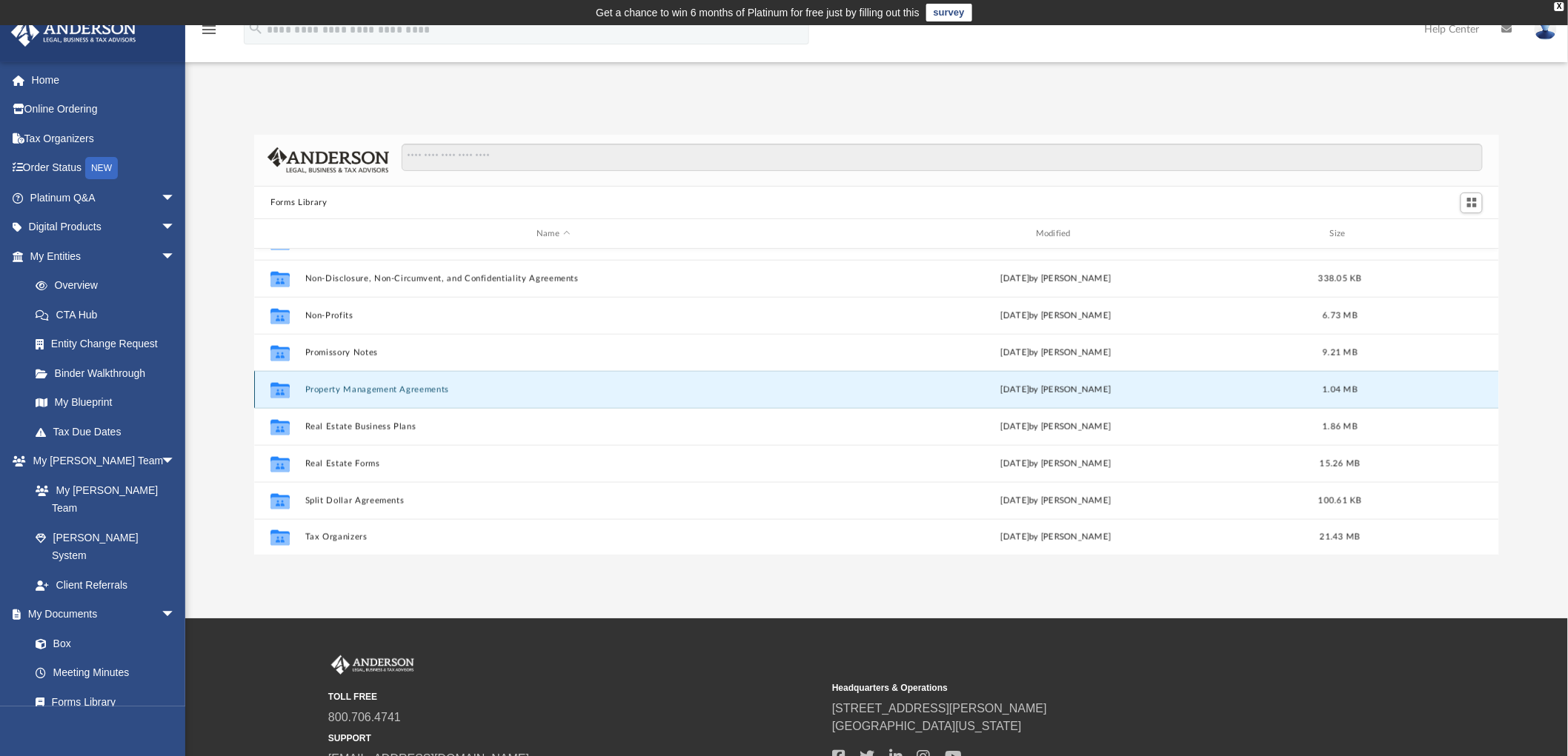
click at [359, 392] on button "Property Management Agreements" at bounding box center [553, 390] width 496 height 10
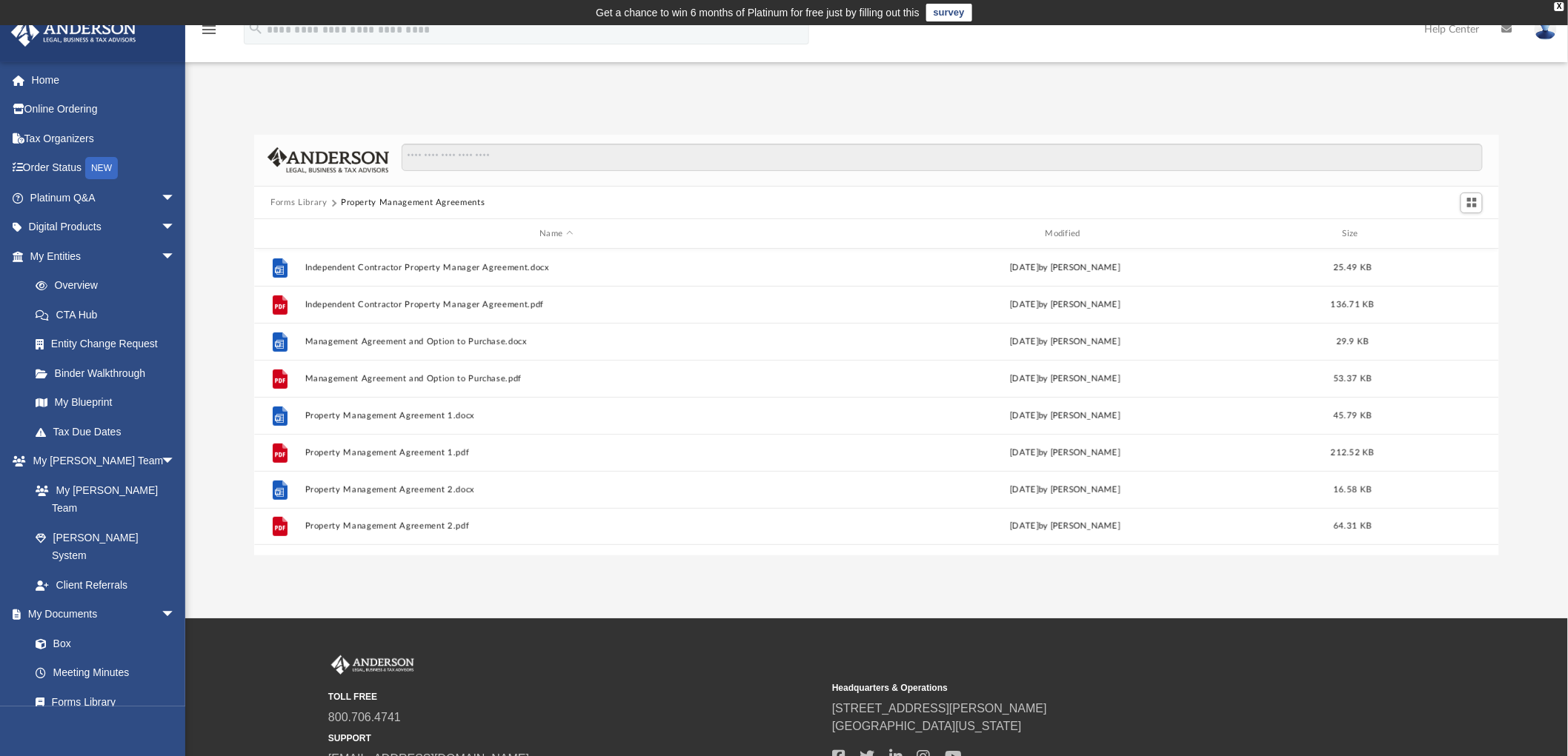
scroll to position [0, 0]
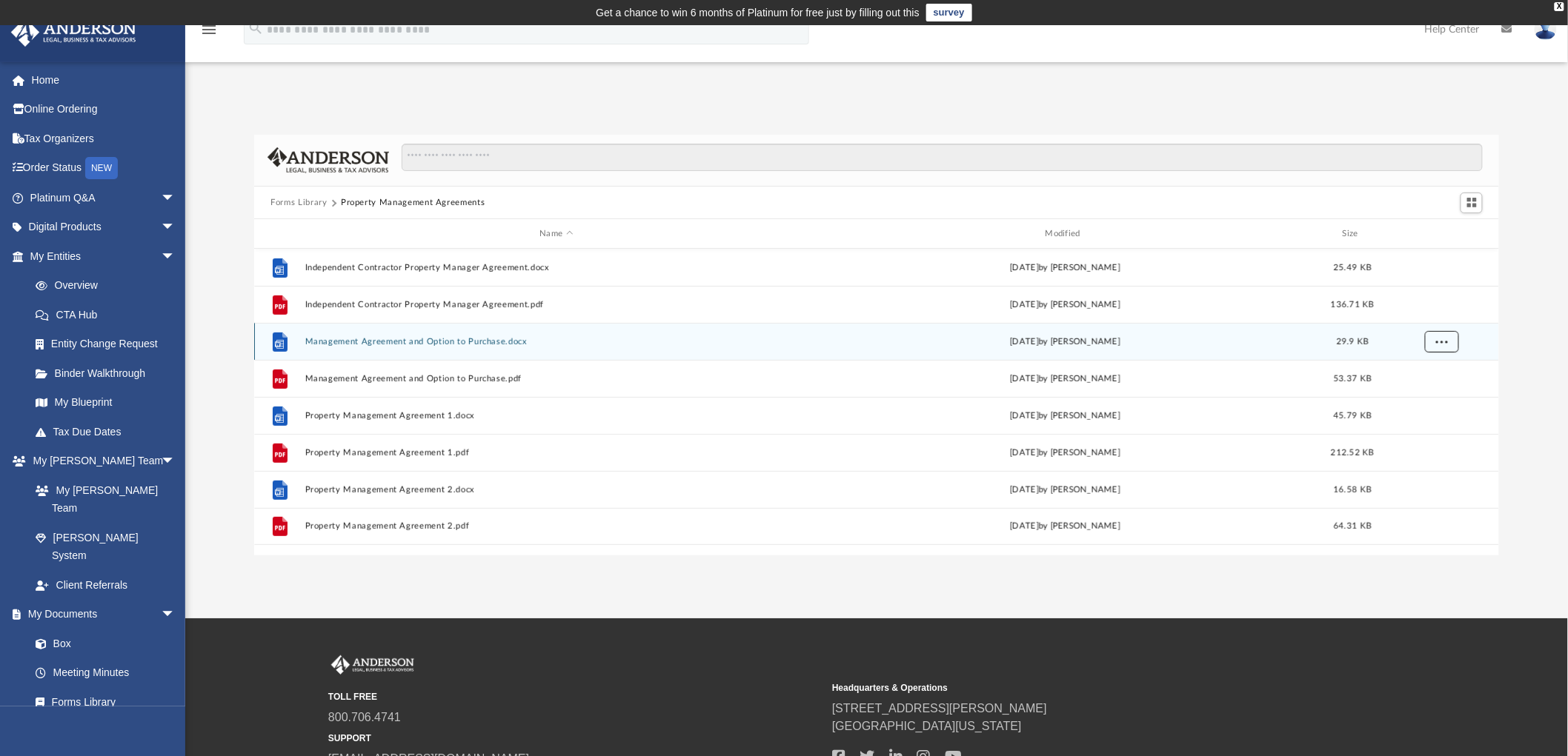
click at [1440, 341] on span "More options" at bounding box center [1442, 342] width 12 height 8
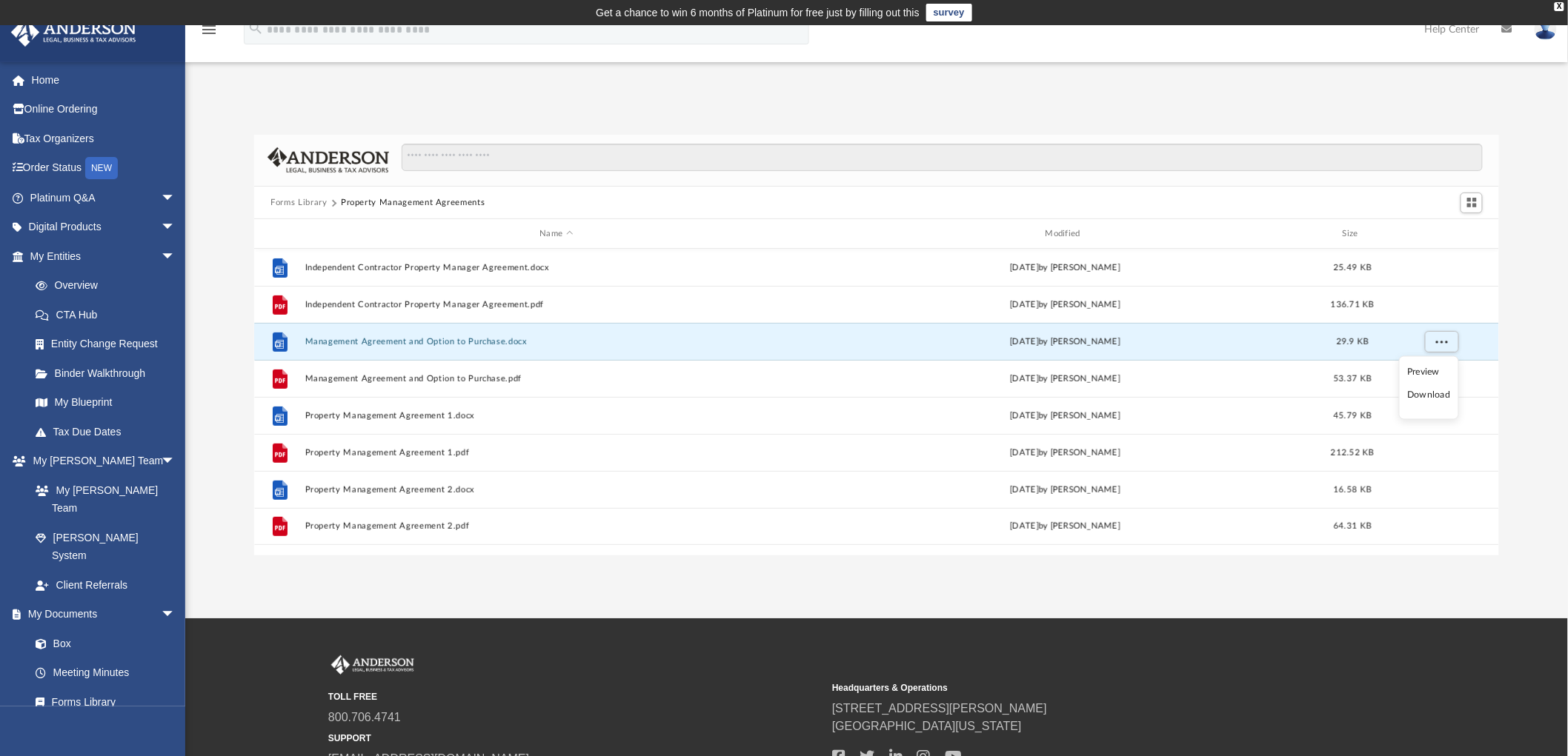
click at [1432, 395] on li "Download" at bounding box center [1429, 396] width 43 height 16
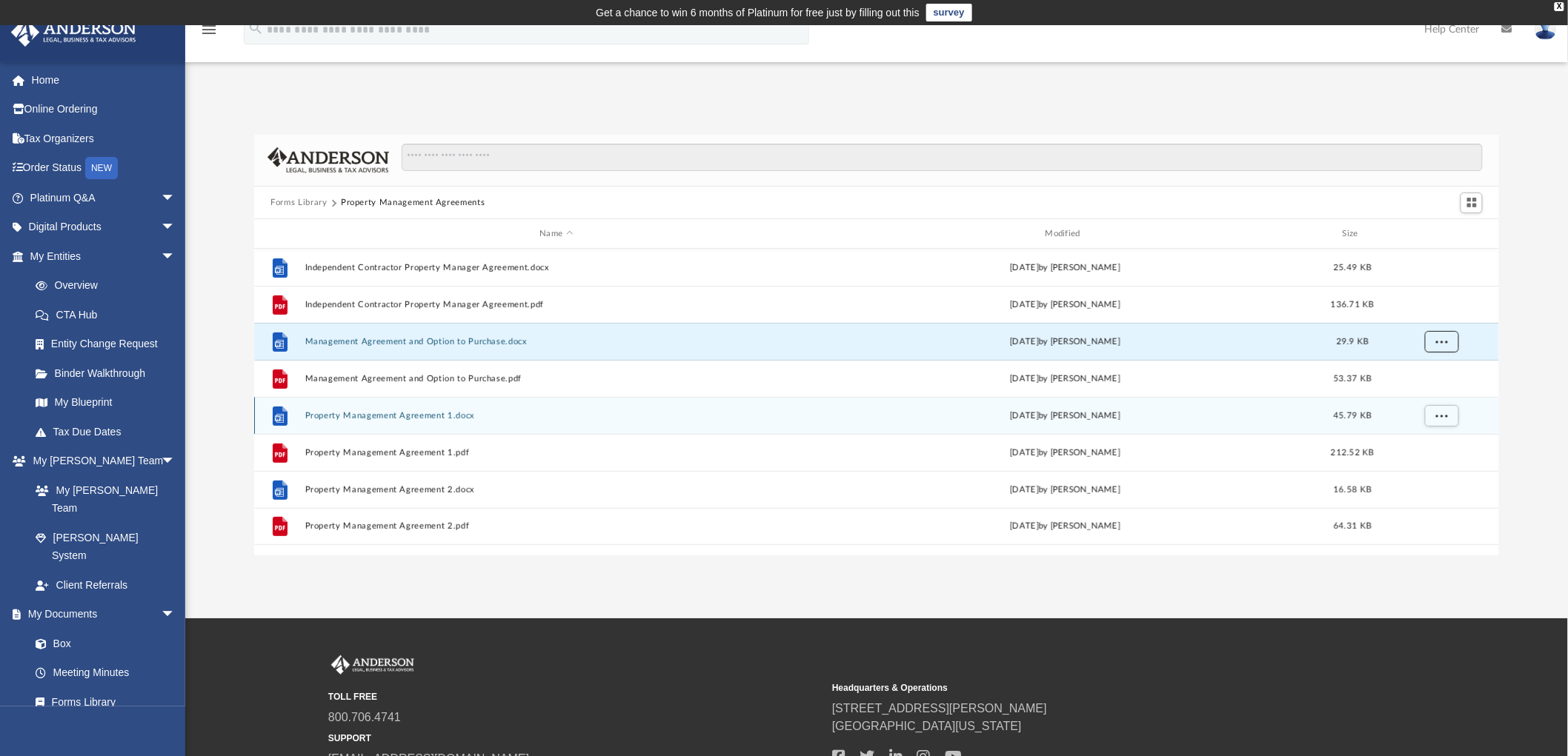
scroll to position [127, 0]
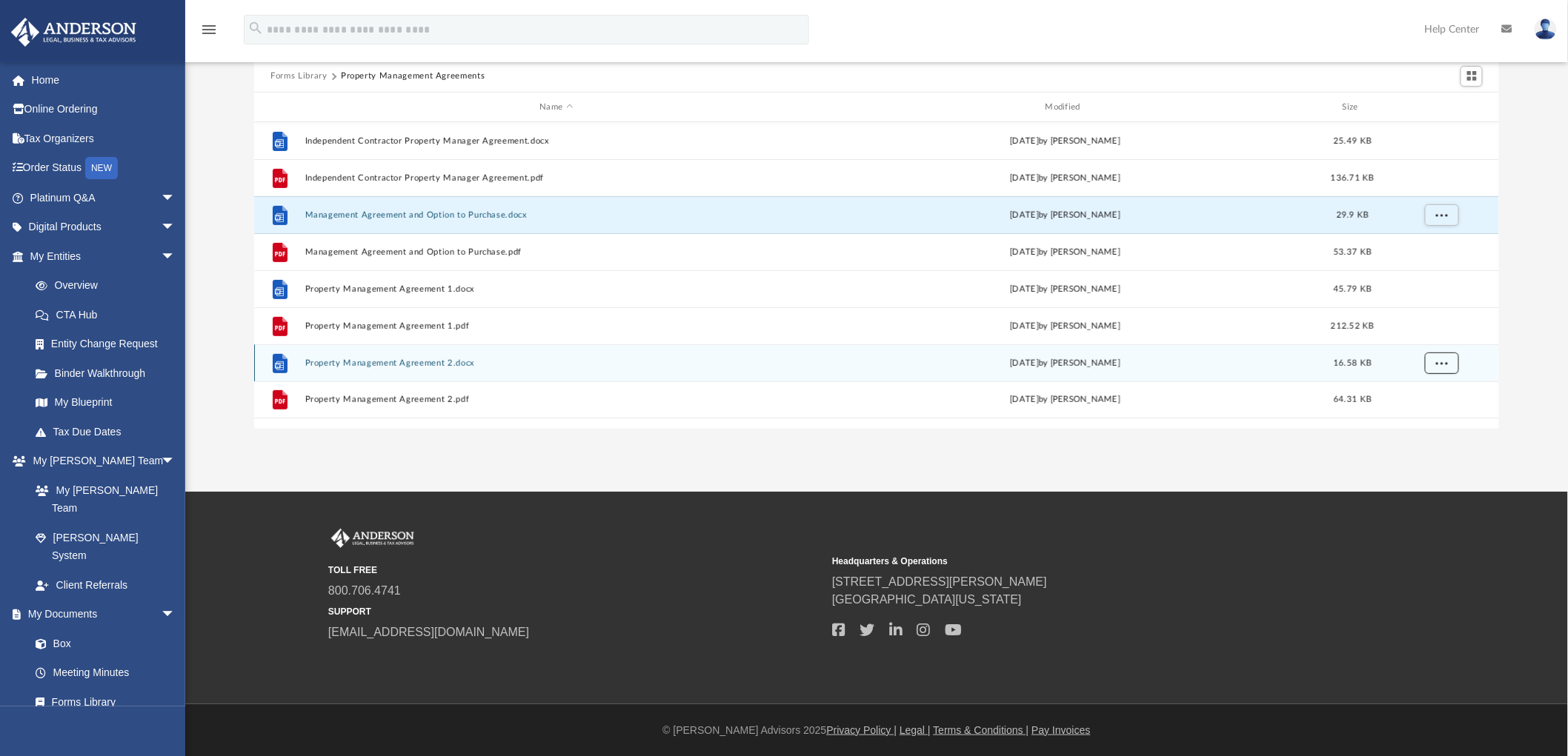
click at [1446, 364] on span "More options" at bounding box center [1442, 364] width 12 height 8
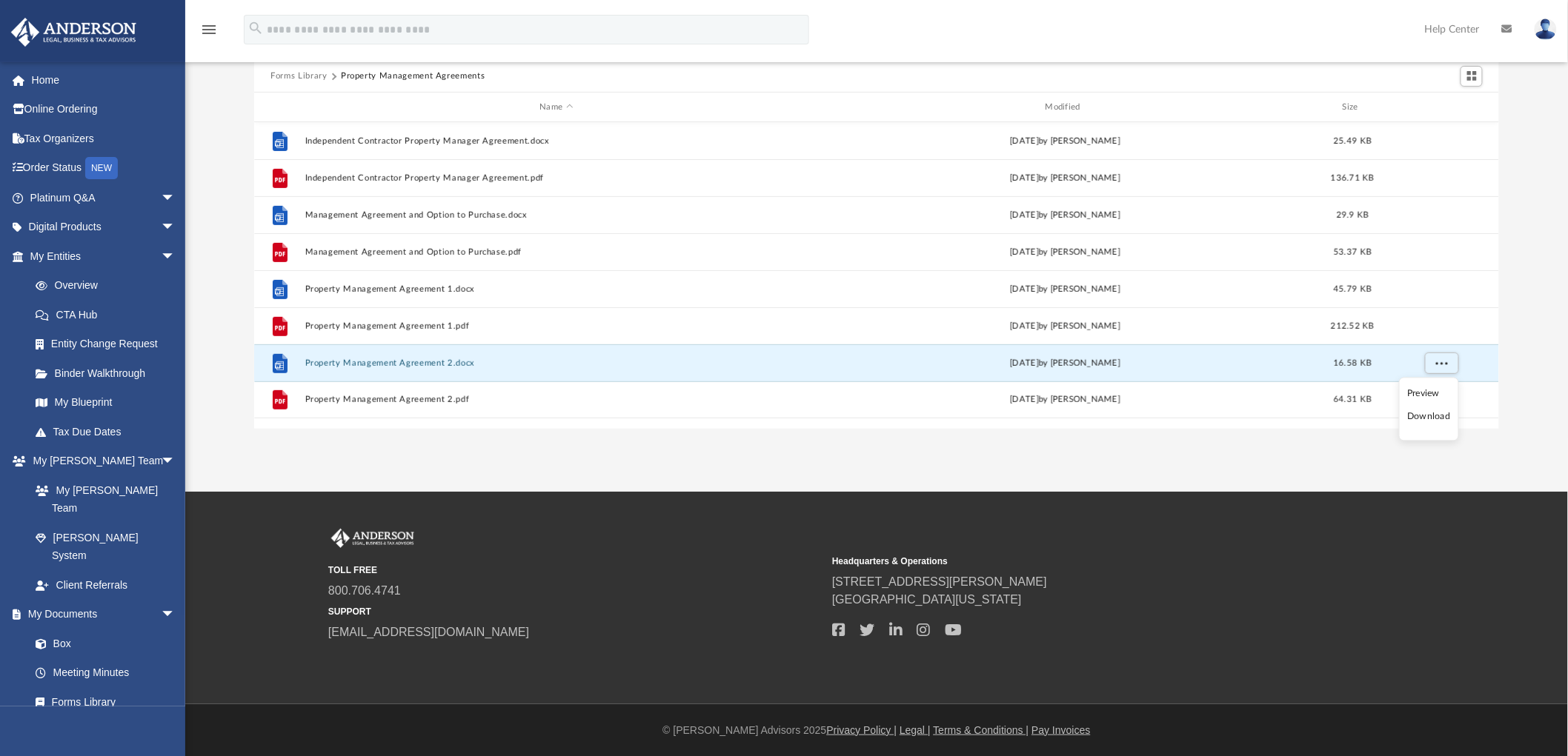
click at [1424, 415] on li "Download" at bounding box center [1429, 417] width 43 height 16
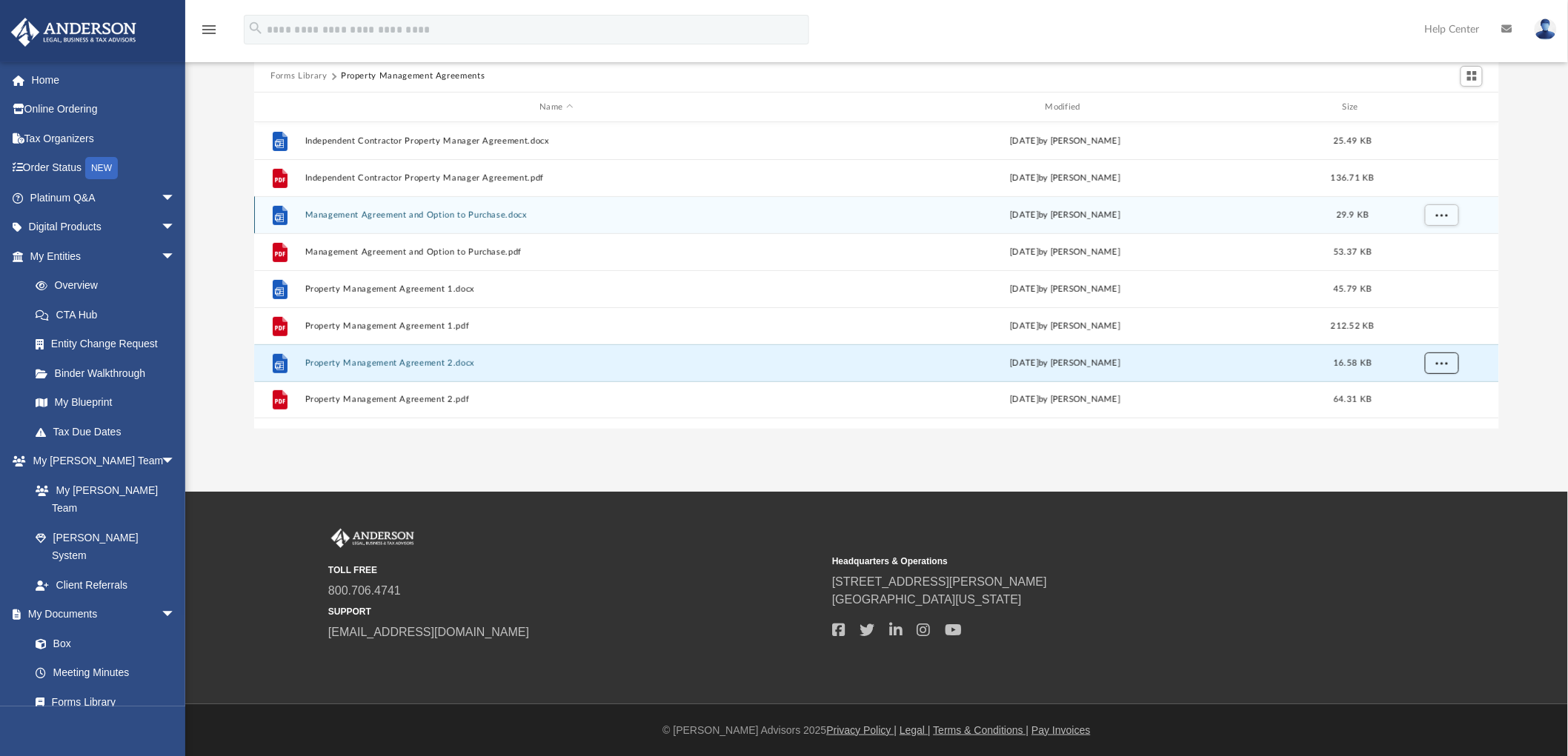
scroll to position [0, 0]
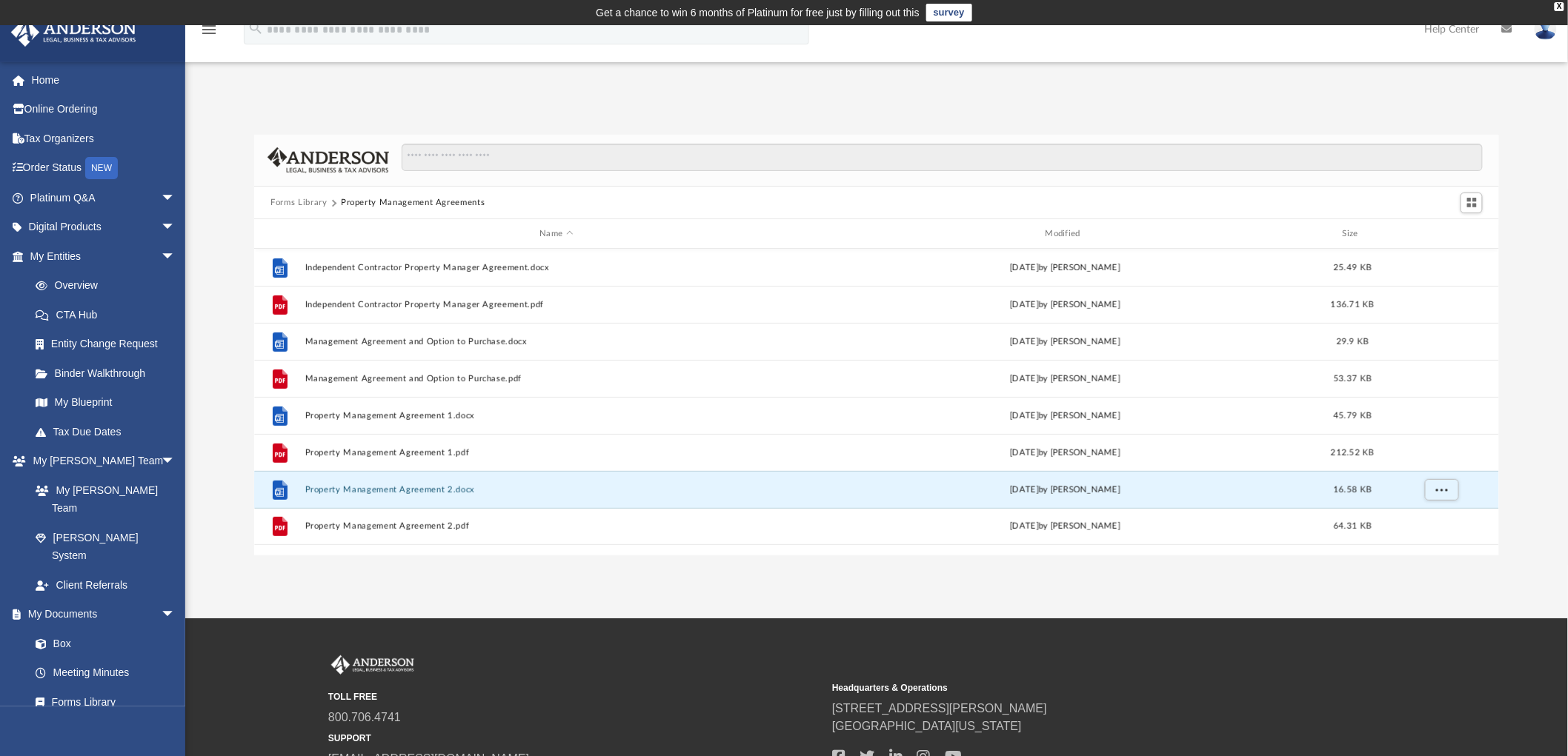
drag, startPoint x: 307, startPoint y: 203, endPoint x: 342, endPoint y: 196, distance: 35.7
click at [307, 203] on button "Forms Library" at bounding box center [299, 203] width 56 height 13
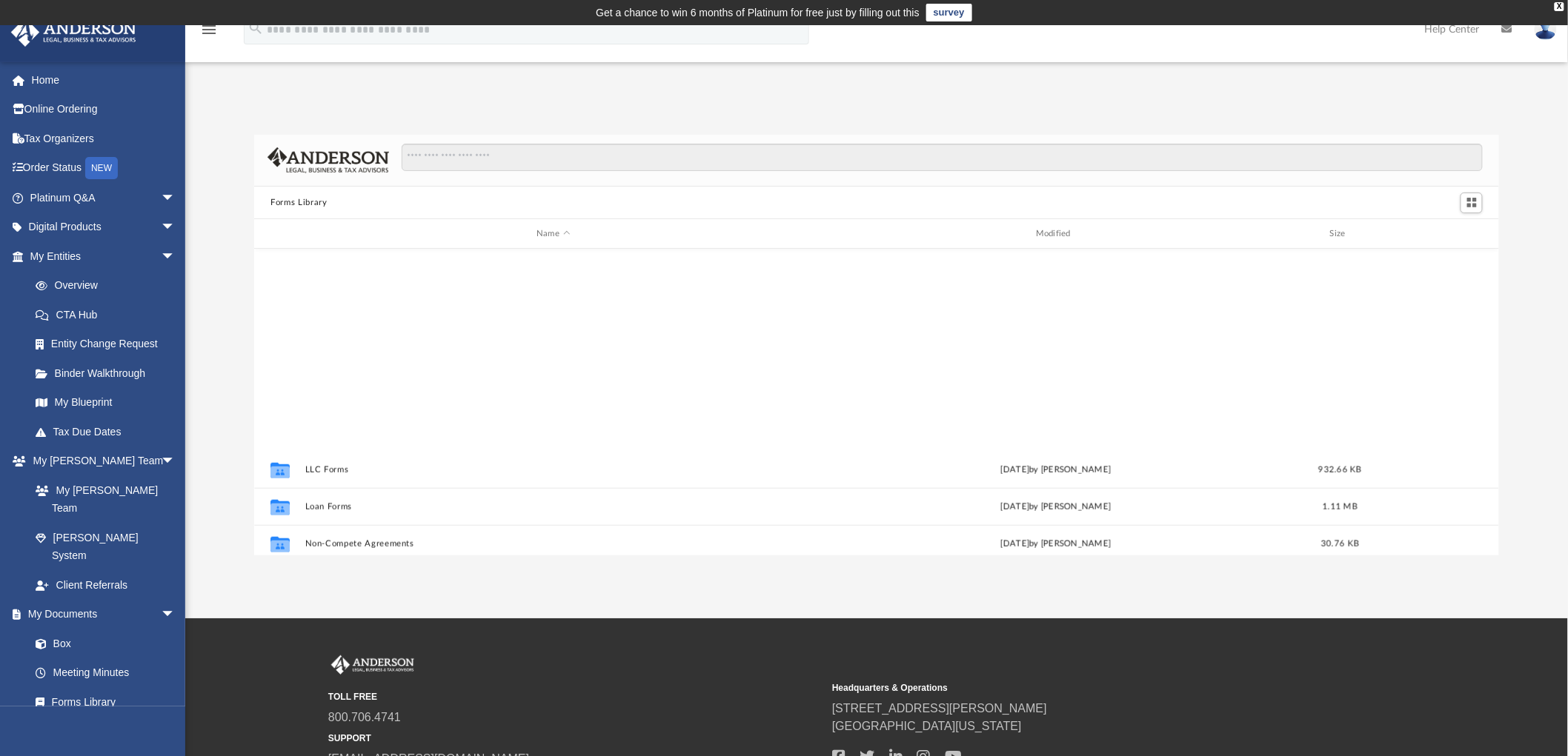
scroll to position [804, 0]
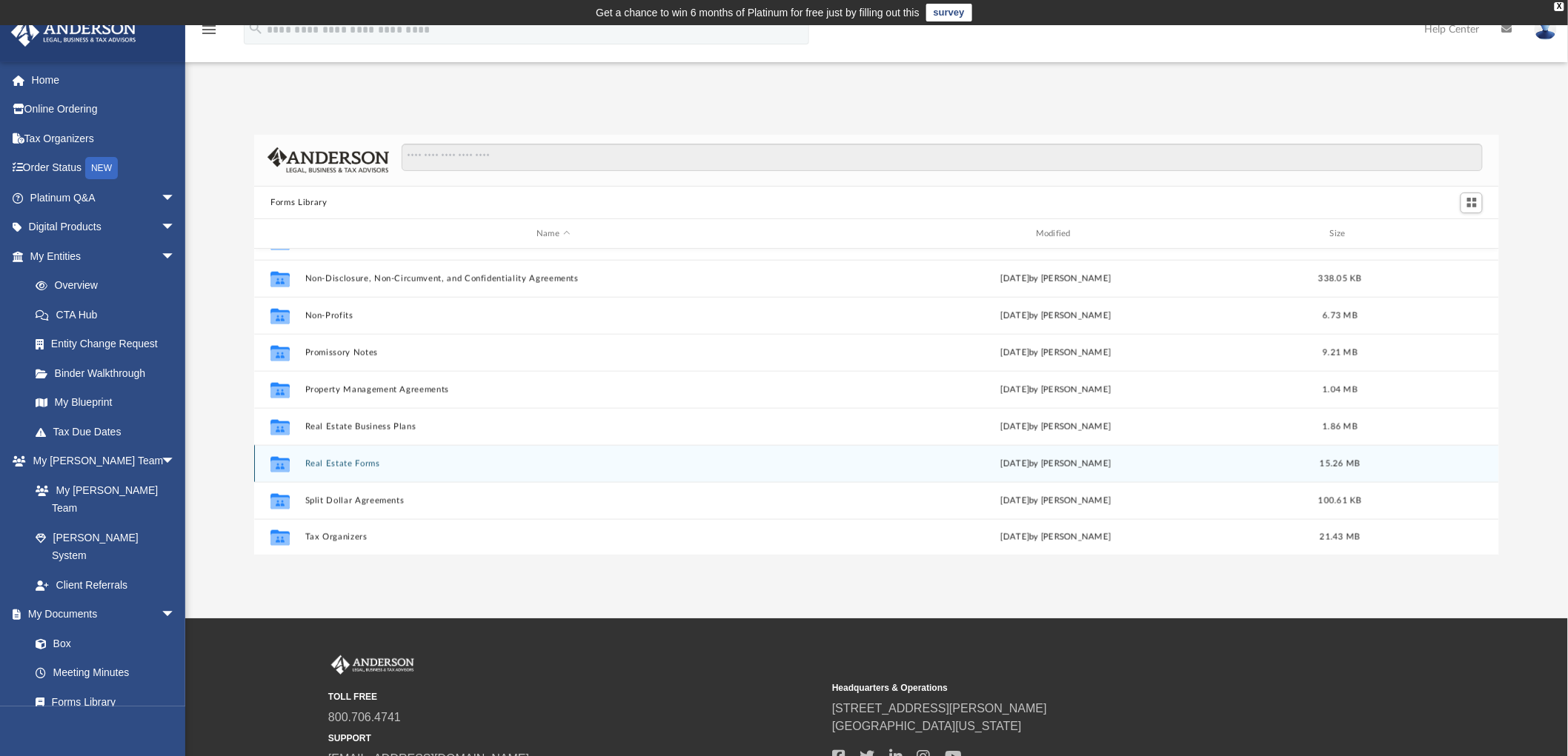
click at [342, 460] on button "Real Estate Forms" at bounding box center [553, 464] width 496 height 10
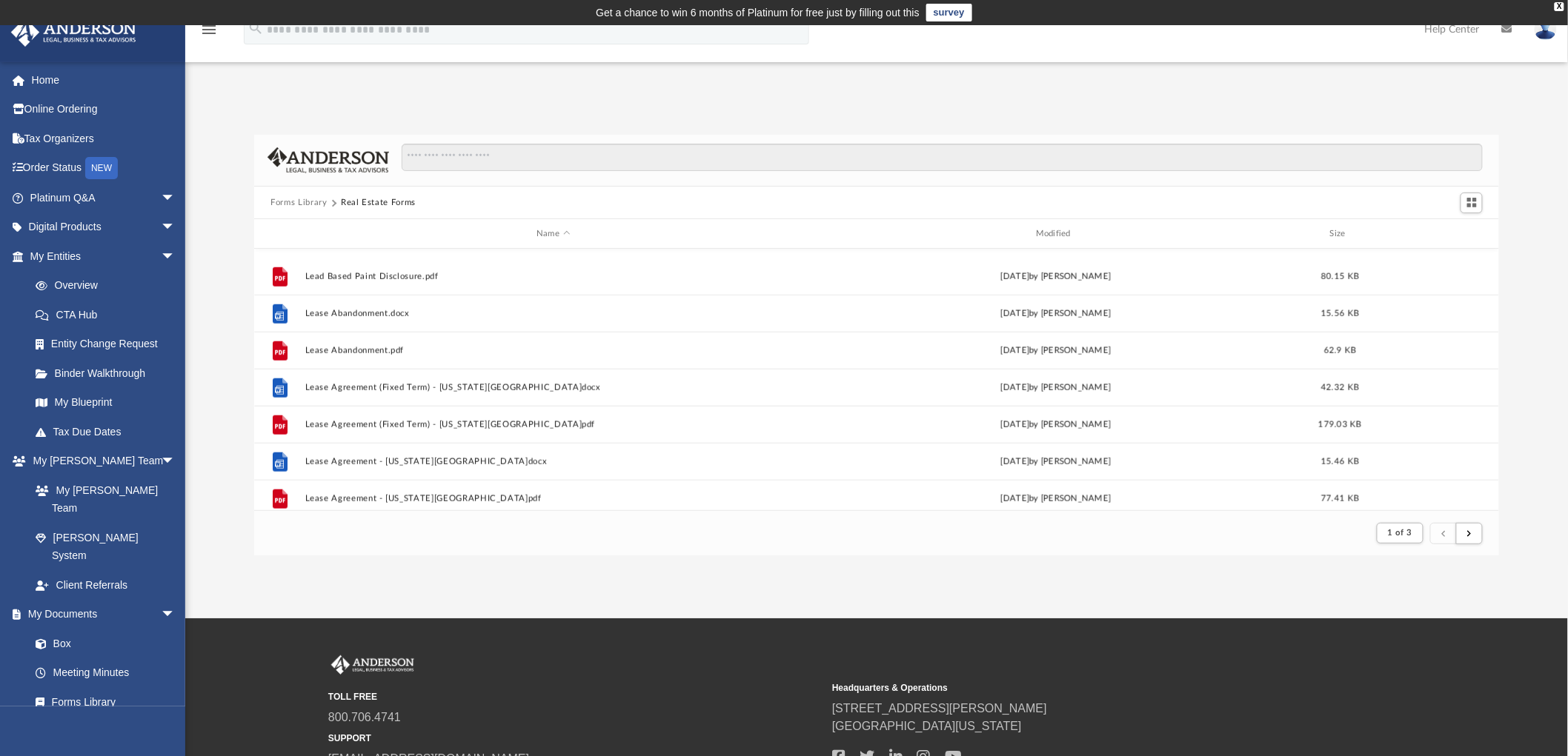
scroll to position [823, 0]
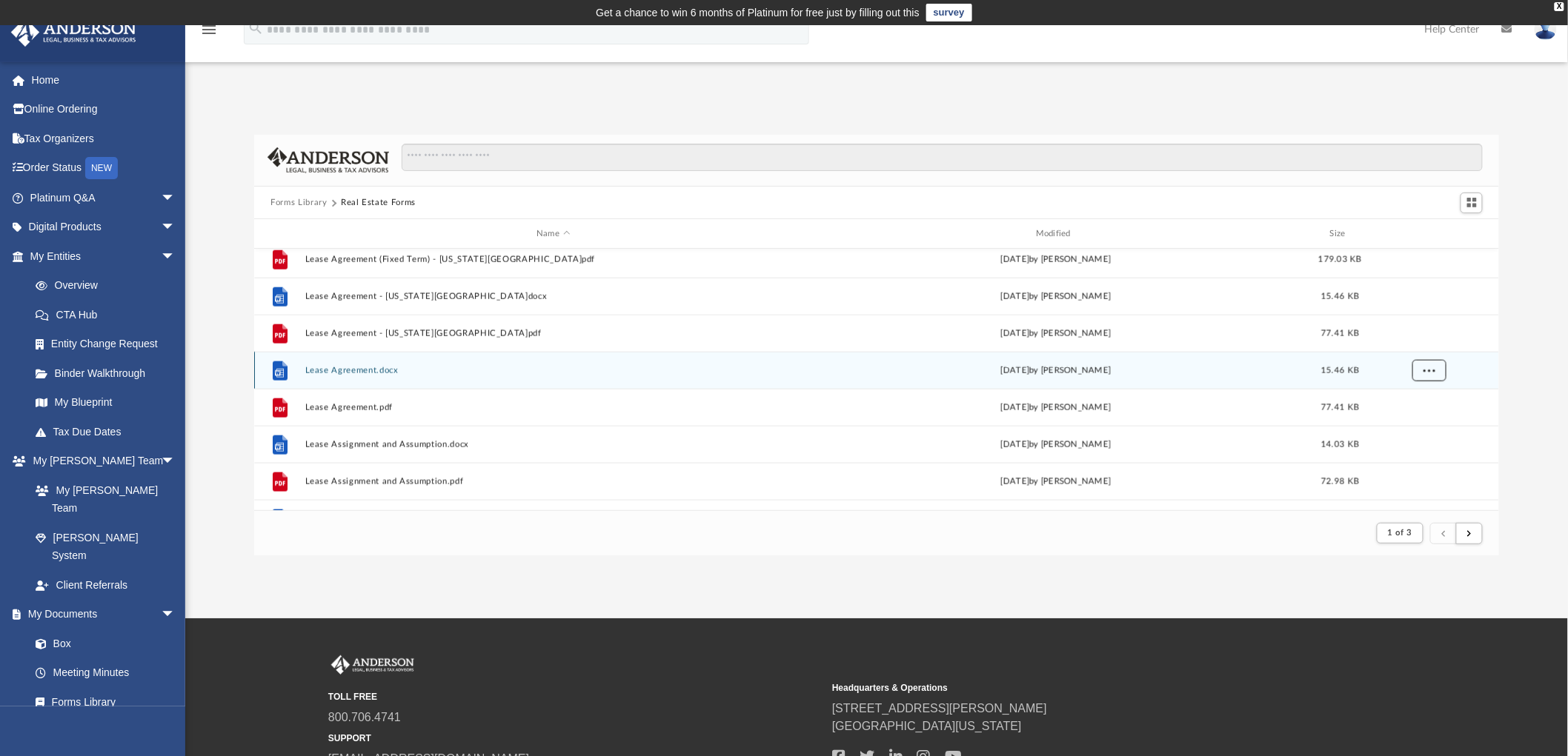
click at [1436, 369] on button "More options" at bounding box center [1429, 371] width 34 height 22
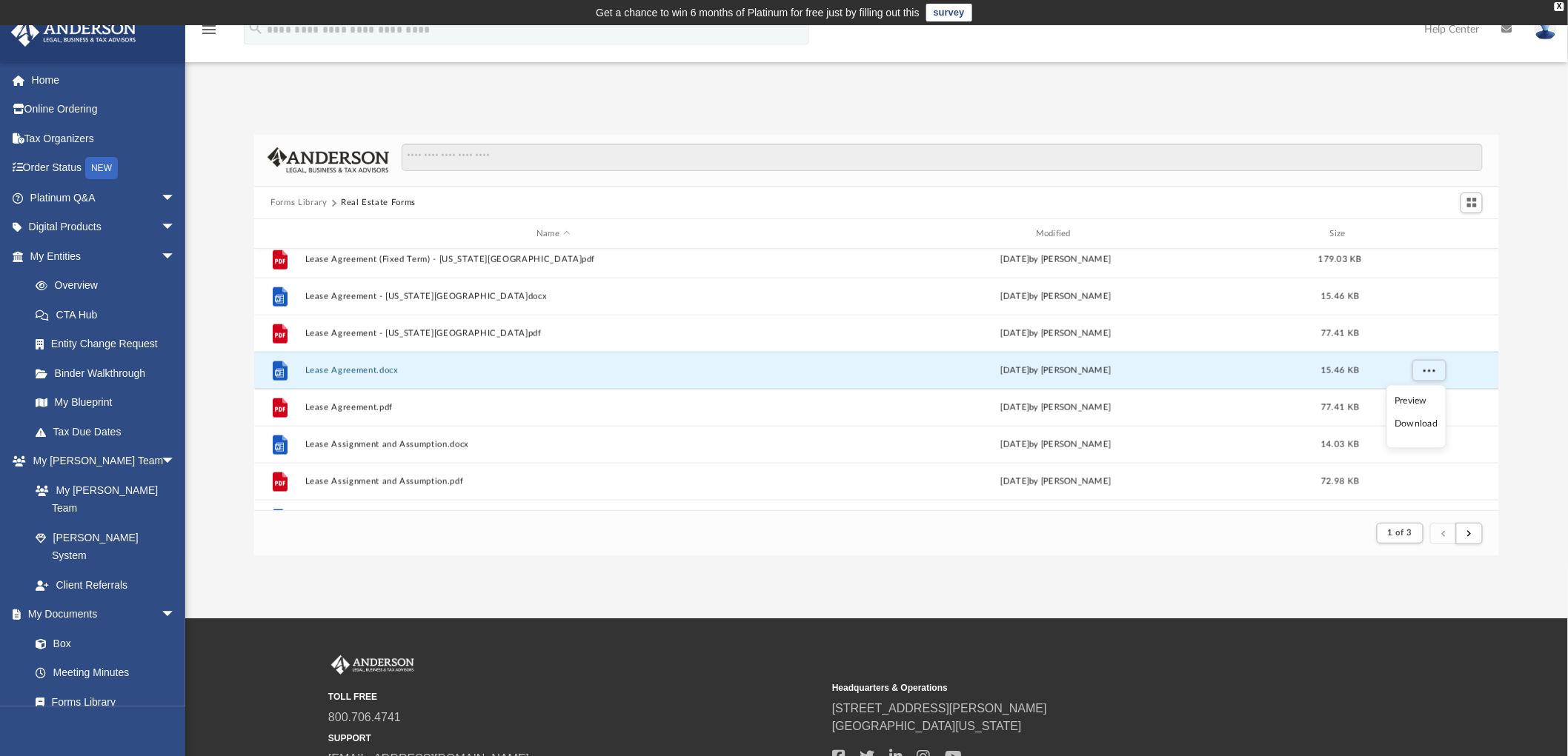
click at [1411, 425] on li "Download" at bounding box center [1417, 424] width 43 height 16
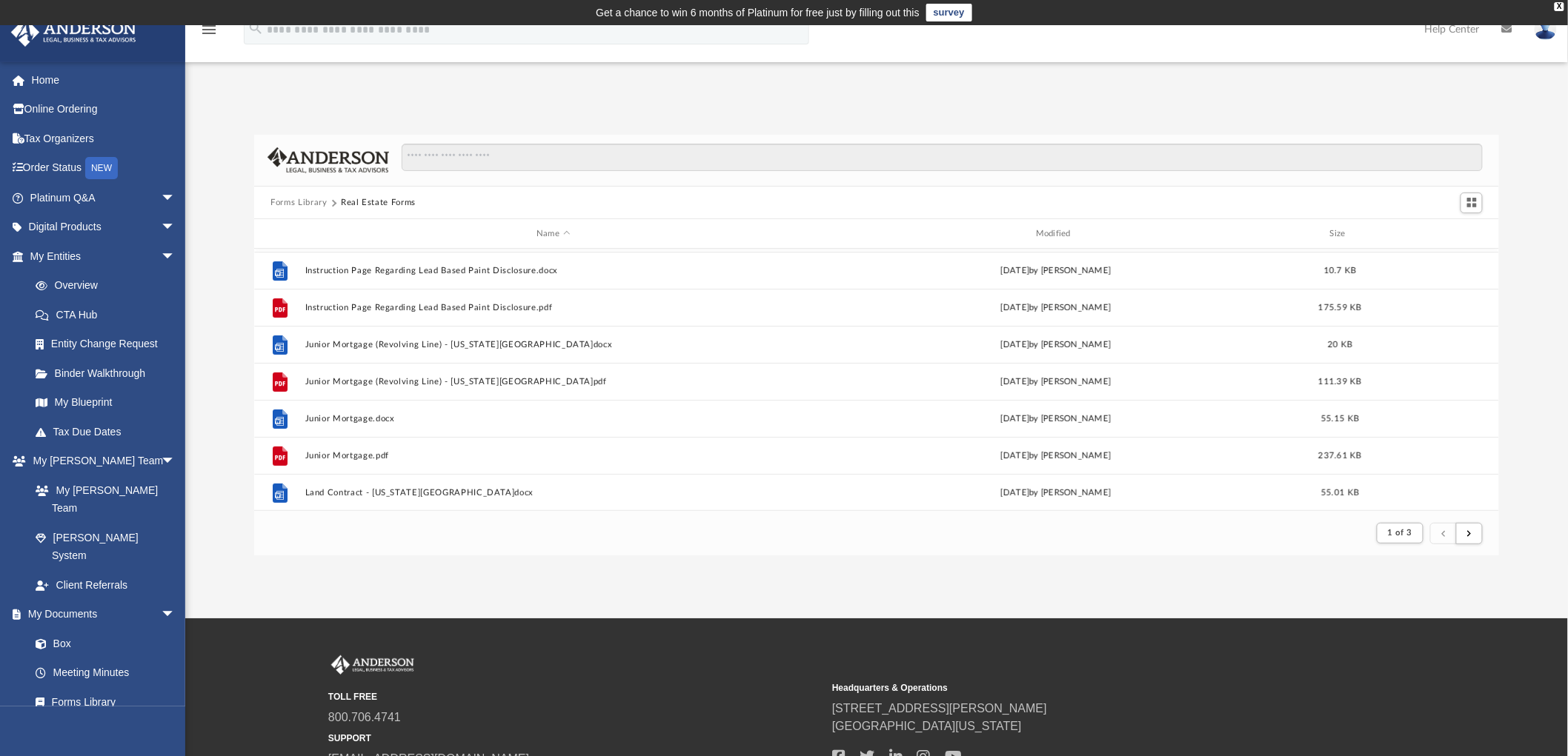
scroll to position [0, 0]
